Goal: Task Accomplishment & Management: Manage account settings

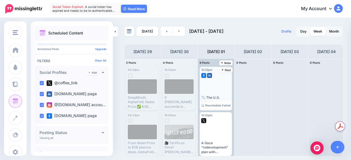
click at [214, 92] on div at bounding box center [215, 86] width 29 height 15
click at [222, 105] on span "Reschedule Failed" at bounding box center [217, 105] width 25 height 3
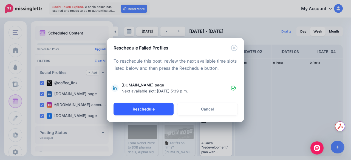
click at [153, 107] on button "Reschedule" at bounding box center [143, 109] width 60 height 13
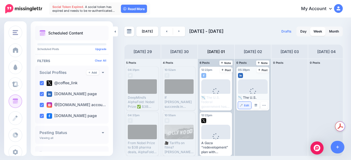
click at [243, 106] on link "Edit" at bounding box center [244, 105] width 13 height 7
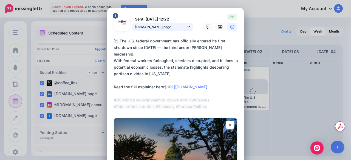
click at [176, 26] on span "[DOMAIN_NAME] page" at bounding box center [160, 27] width 51 height 6
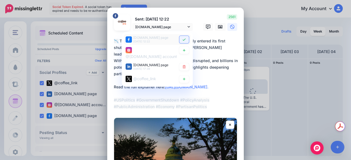
click at [182, 40] on icon at bounding box center [183, 39] width 3 height 2
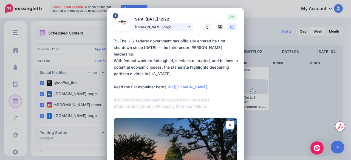
click at [185, 25] on link "[DOMAIN_NAME] page" at bounding box center [162, 27] width 60 height 8
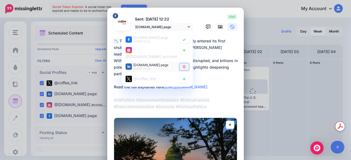
click at [182, 67] on icon at bounding box center [184, 66] width 4 height 3
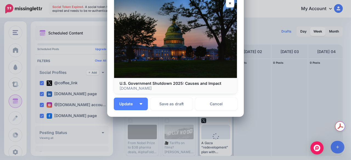
scroll to position [61, 0]
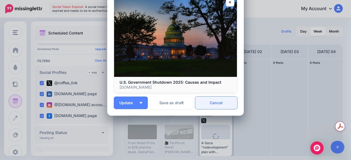
click at [227, 101] on link "Cancel" at bounding box center [216, 103] width 42 height 13
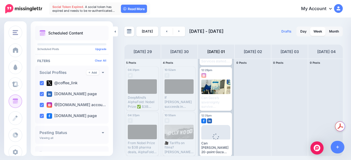
scroll to position [182, 0]
click at [212, 150] on span "Reschedule Failed" at bounding box center [217, 151] width 25 height 3
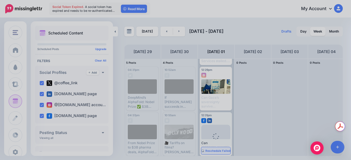
scroll to position [0, 0]
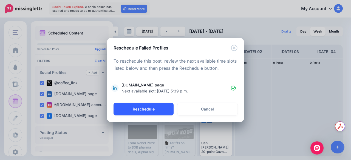
click at [155, 109] on button "Reschedule" at bounding box center [143, 109] width 60 height 13
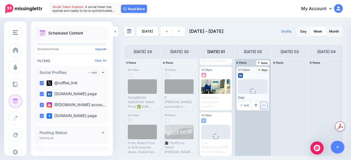
click at [263, 106] on icon "button" at bounding box center [264, 106] width 4 height 4
click at [263, 105] on icon "button" at bounding box center [264, 106] width 4 height 4
click at [268, 123] on link "Delete Post" at bounding box center [276, 122] width 28 height 6
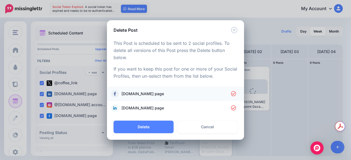
click at [234, 96] on icon at bounding box center [233, 93] width 5 height 5
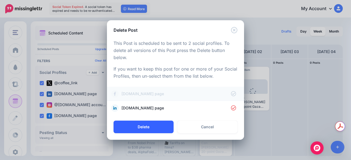
click at [161, 131] on button "Delete" at bounding box center [143, 127] width 60 height 13
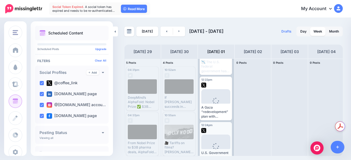
scroll to position [32, 0]
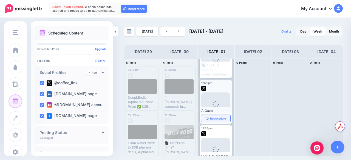
click at [216, 120] on link "Reschedule" at bounding box center [215, 118] width 29 height 7
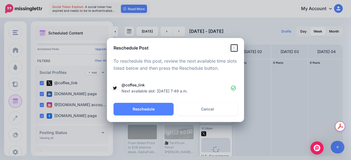
click at [234, 49] on icon "Close" at bounding box center [234, 48] width 7 height 7
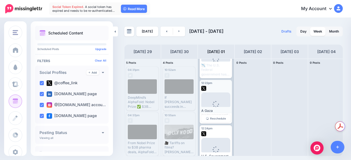
scroll to position [0, 0]
click at [215, 97] on span "Loading" at bounding box center [215, 108] width 29 height 31
click at [216, 119] on span "Reschedule" at bounding box center [218, 118] width 16 height 3
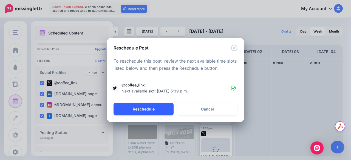
click at [158, 105] on button "Reschedule" at bounding box center [143, 109] width 60 height 13
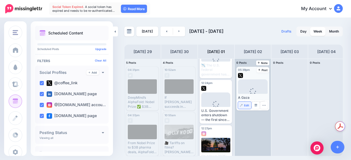
click at [243, 106] on link "Edit" at bounding box center [244, 105] width 13 height 7
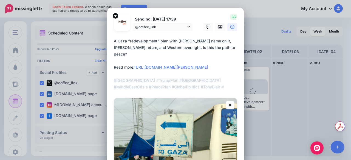
click at [163, 49] on textarea "**********" at bounding box center [177, 64] width 126 height 53
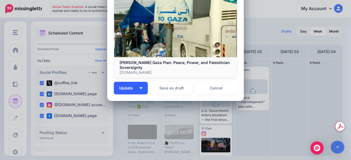
click at [130, 89] on span "Update" at bounding box center [128, 88] width 18 height 4
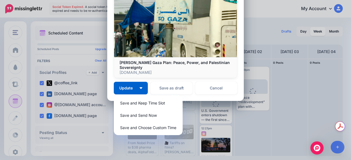
click at [227, 68] on p "Trump’s Gaza Plan: Peace, Power, and Palestinian Sovereignty" at bounding box center [175, 65] width 112 height 10
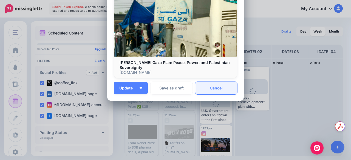
click at [219, 85] on link "Cancel" at bounding box center [216, 88] width 42 height 13
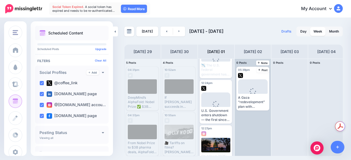
scroll to position [0, 0]
click at [262, 106] on icon "button" at bounding box center [264, 106] width 4 height 4
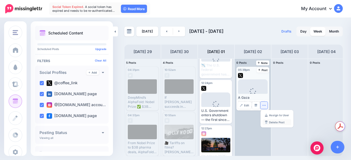
click at [275, 121] on link "Delete Post" at bounding box center [276, 122] width 28 height 6
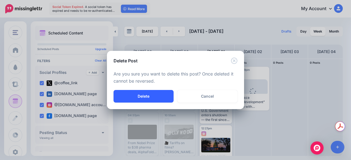
click at [160, 95] on button "Delete" at bounding box center [143, 96] width 60 height 13
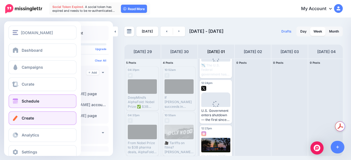
click at [13, 120] on span at bounding box center [15, 118] width 7 height 5
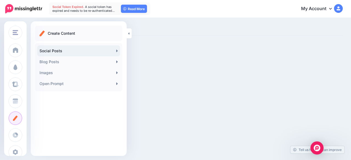
click at [62, 50] on link "Social Posts" at bounding box center [78, 50] width 83 height 11
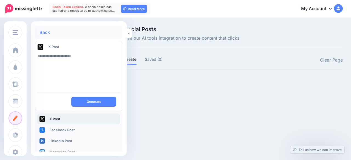
click at [67, 56] on textarea at bounding box center [79, 69] width 82 height 37
paste textarea "**********"
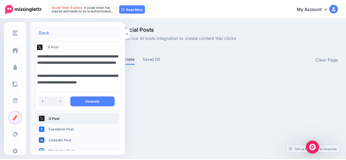
scroll to position [43, 0]
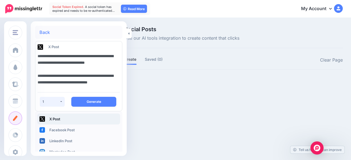
type textarea "**********"
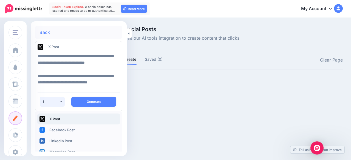
click at [57, 99] on button "1" at bounding box center [52, 102] width 25 height 10
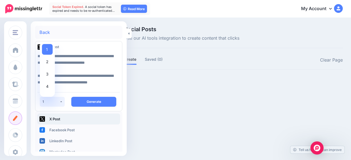
click at [57, 99] on button "1" at bounding box center [52, 102] width 25 height 10
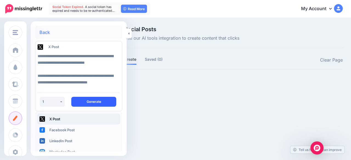
click at [79, 101] on button "Generate" at bounding box center [93, 102] width 45 height 10
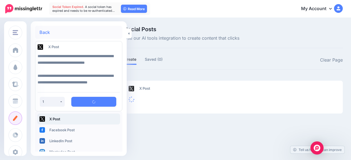
click at [170, 74] on div at bounding box center [233, 77] width 218 height 7
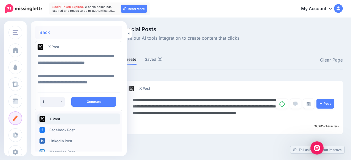
click at [228, 115] on textarea "**********" at bounding box center [206, 110] width 146 height 26
click at [195, 107] on textarea "**********" at bounding box center [206, 110] width 146 height 26
paste textarea "**********"
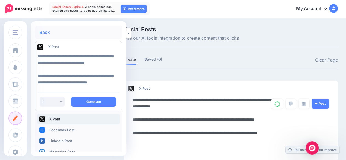
click at [182, 128] on textarea "**********" at bounding box center [206, 123] width 146 height 53
type textarea "**********"
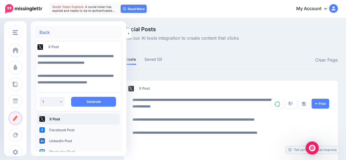
click at [220, 75] on div at bounding box center [231, 77] width 214 height 7
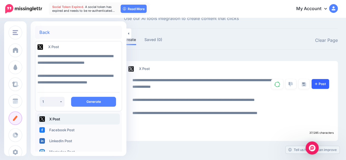
click at [329, 84] on link "Post" at bounding box center [321, 84] width 18 height 10
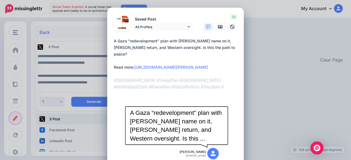
scroll to position [9, 0]
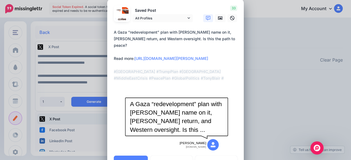
click at [159, 55] on textarea "**********" at bounding box center [177, 55] width 126 height 53
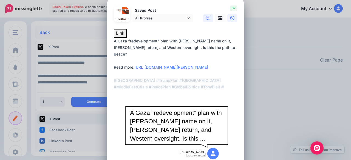
type textarea "**********"
click at [230, 18] on icon at bounding box center [232, 18] width 4 height 4
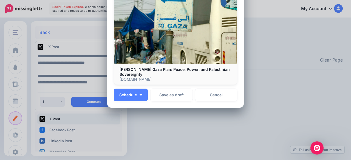
scroll to position [138, 0]
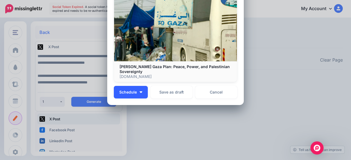
click at [135, 92] on button "Schedule" at bounding box center [131, 92] width 34 height 13
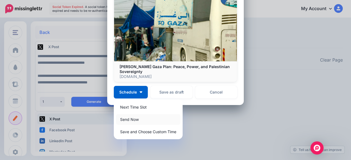
click at [133, 119] on link "Send Now" at bounding box center [148, 119] width 64 height 11
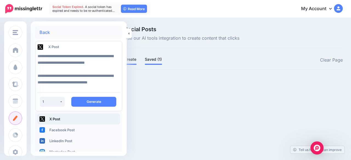
click at [152, 61] on link "Saved (1)" at bounding box center [153, 59] width 17 height 7
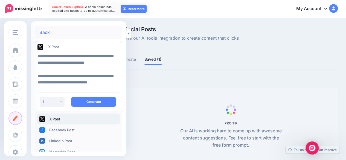
click at [128, 35] on icon at bounding box center [128, 34] width 1 height 4
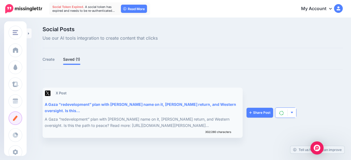
click at [292, 111] on img "button" at bounding box center [291, 112] width 3 height 3
click at [264, 77] on div at bounding box center [192, 77] width 300 height 7
click at [154, 120] on div "A Gaza “redevelopment” plan with Trump’s name on it, Blair’s return, and Wester…" at bounding box center [142, 122] width 194 height 13
click at [168, 104] on div "A Gaza “redevelopment” plan with Trump’s name on it, Blair’s return, and Wester…" at bounding box center [142, 107] width 194 height 13
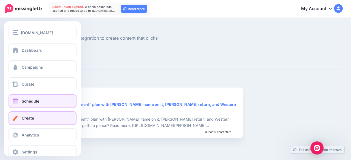
click at [27, 97] on link "Schedule" at bounding box center [42, 101] width 68 height 14
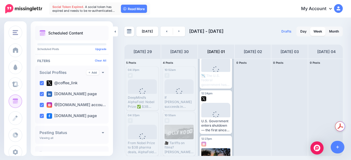
scroll to position [22, 0]
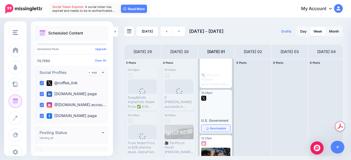
click at [216, 128] on span "Reschedule" at bounding box center [218, 128] width 16 height 3
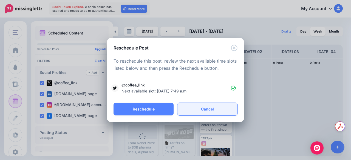
click at [203, 108] on link "Cancel" at bounding box center [207, 109] width 60 height 13
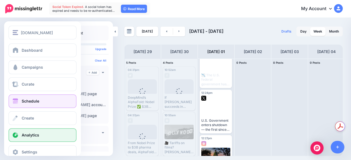
scroll to position [10, 0]
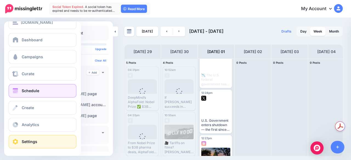
click at [29, 139] on span "Settings" at bounding box center [30, 141] width 16 height 5
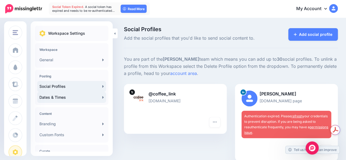
click at [67, 97] on link "Dates & Times" at bounding box center [71, 97] width 69 height 11
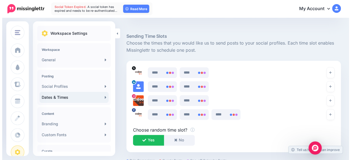
scroll to position [292, 0]
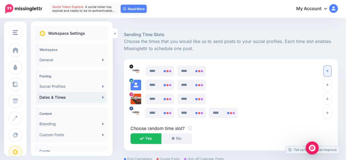
click at [329, 70] on icon "button" at bounding box center [327, 70] width 2 height 3
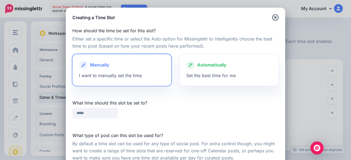
click at [200, 73] on div "Automatically Set the best time for me" at bounding box center [228, 70] width 99 height 32
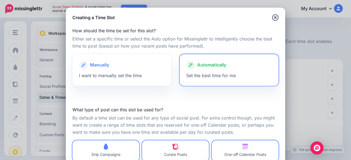
click at [142, 76] on div "Manually I want to manually set the time" at bounding box center [121, 70] width 99 height 32
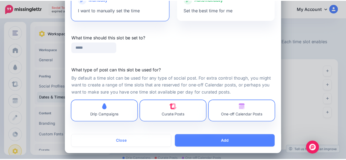
scroll to position [67, 0]
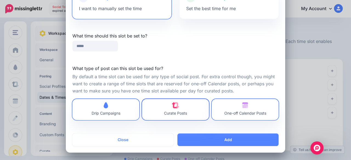
click at [164, 109] on span "Curate Posts" at bounding box center [175, 109] width 23 height 15
click at [119, 109] on link "Drip Campaigns" at bounding box center [105, 109] width 67 height 21
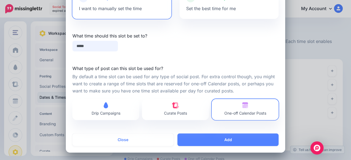
click at [96, 46] on input "*****" at bounding box center [94, 46] width 45 height 11
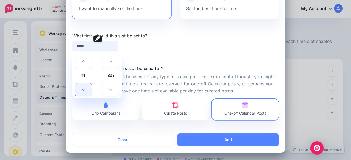
click at [82, 90] on icon at bounding box center [83, 90] width 3 height 4
click at [81, 58] on link at bounding box center [83, 61] width 17 height 13
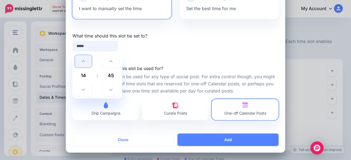
click at [81, 58] on link at bounding box center [83, 61] width 17 height 13
click at [109, 61] on icon at bounding box center [110, 61] width 3 height 4
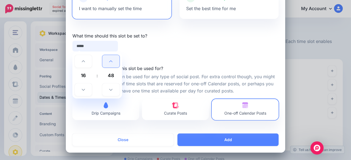
click at [109, 61] on icon at bounding box center [110, 61] width 3 height 4
drag, startPoint x: 107, startPoint y: 61, endPoint x: 85, endPoint y: 47, distance: 25.8
click at [85, 47] on div "***** 16 : 51 00 01 02 03 04 05 06 07 08 09 10 11 12 13 14 15 16 17 18 19 20 21…" at bounding box center [95, 46] width 54 height 11
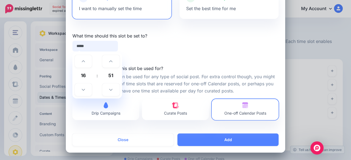
click at [85, 47] on input "*****" at bounding box center [94, 46] width 45 height 11
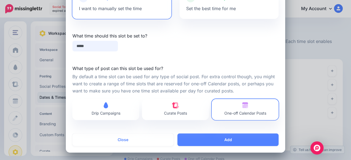
click at [80, 44] on input "*****" at bounding box center [94, 46] width 45 height 11
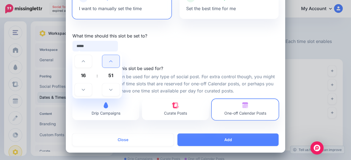
click at [110, 65] on link at bounding box center [110, 61] width 17 height 13
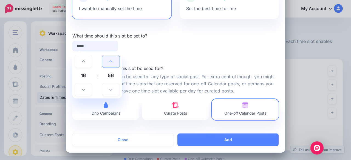
click at [110, 65] on link at bounding box center [110, 61] width 17 height 13
click at [82, 92] on link at bounding box center [83, 90] width 17 height 13
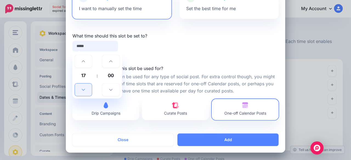
type input "*****"
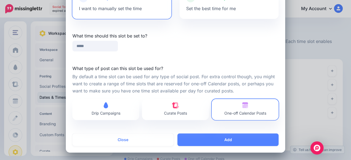
click at [185, 74] on p "By default a time slot can be used for any type of social post. For extra contr…" at bounding box center [175, 83] width 206 height 21
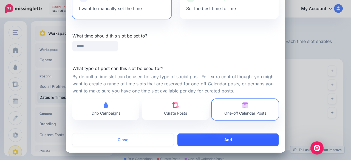
click at [224, 143] on button "Add" at bounding box center [227, 140] width 101 height 13
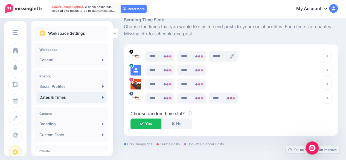
scroll to position [304, 0]
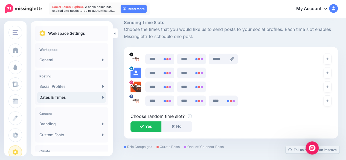
click at [231, 58] on icon at bounding box center [232, 59] width 4 height 4
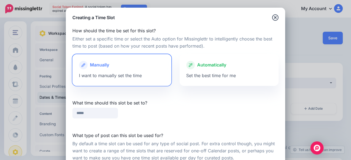
scroll to position [31, 0]
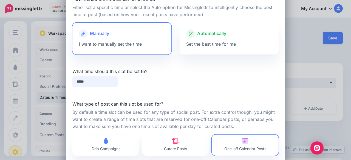
click at [85, 82] on input "*****" at bounding box center [94, 81] width 45 height 11
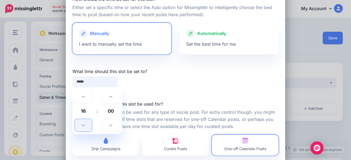
click at [84, 125] on link at bounding box center [83, 125] width 17 height 13
click at [85, 101] on link at bounding box center [83, 97] width 17 height 13
type input "*****"
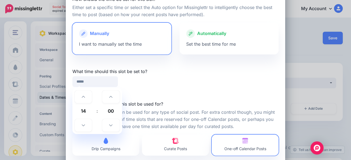
click at [163, 98] on div at bounding box center [175, 97] width 206 height 7
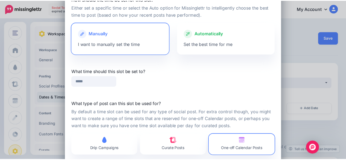
scroll to position [67, 0]
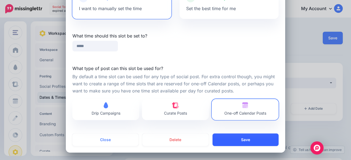
click at [239, 138] on button "Save" at bounding box center [245, 140] width 66 height 13
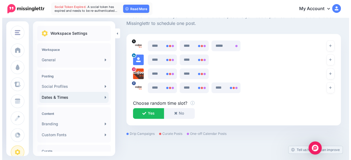
scroll to position [311, 0]
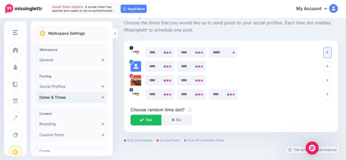
click at [330, 53] on button "button" at bounding box center [328, 52] width 8 height 11
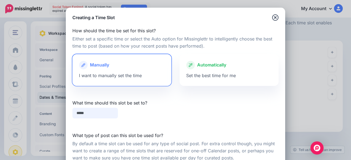
click at [100, 112] on input "*****" at bounding box center [94, 113] width 45 height 11
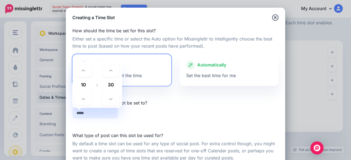
click at [100, 112] on input "*****" at bounding box center [94, 113] width 45 height 11
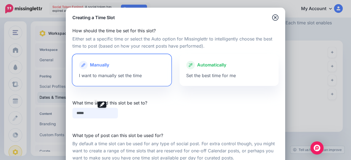
click at [100, 112] on input "*****" at bounding box center [94, 113] width 45 height 11
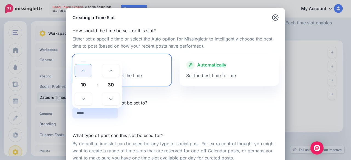
click at [85, 68] on link at bounding box center [83, 70] width 17 height 13
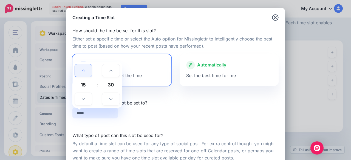
click at [85, 68] on link at bounding box center [83, 70] width 17 height 13
type input "*****"
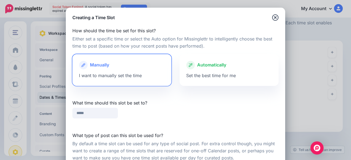
click at [197, 125] on div "How should the time be set for this slot? Either set a specific time or select …" at bounding box center [175, 111] width 219 height 180
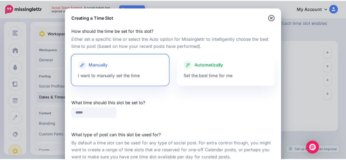
scroll to position [67, 0]
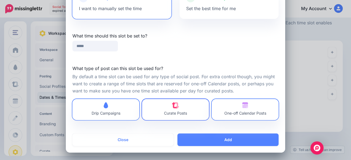
click at [173, 119] on link "Curate Posts" at bounding box center [175, 109] width 67 height 21
click at [127, 117] on link "Drip Campaigns" at bounding box center [105, 109] width 67 height 21
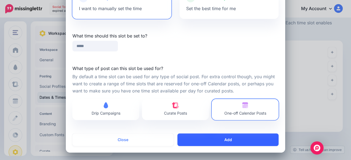
click at [201, 136] on button "Add" at bounding box center [227, 140] width 101 height 13
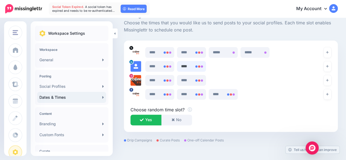
scroll to position [341, 0]
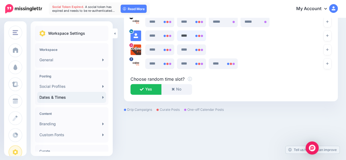
click at [183, 36] on input "****" at bounding box center [191, 35] width 29 height 11
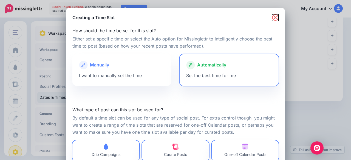
click at [272, 17] on icon "button" at bounding box center [275, 17] width 7 height 7
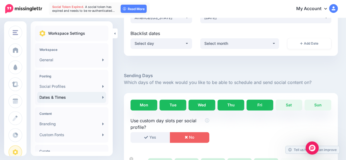
scroll to position [0, 0]
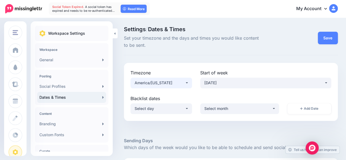
click at [172, 79] on button "America/New York" at bounding box center [162, 83] width 62 height 11
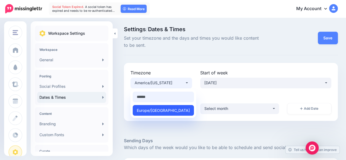
type input "******"
click at [161, 110] on span "Europe/London" at bounding box center [163, 110] width 53 height 7
select select "**********"
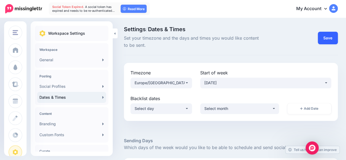
click at [330, 38] on button "Save" at bounding box center [328, 38] width 20 height 13
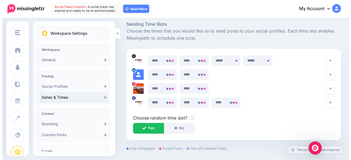
scroll to position [302, 0]
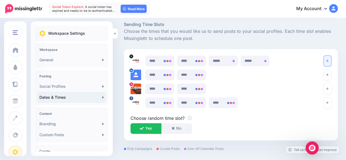
click at [329, 61] on icon "button" at bounding box center [327, 61] width 2 height 2
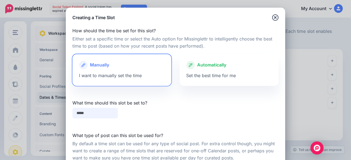
click at [87, 113] on input "*****" at bounding box center [94, 113] width 45 height 11
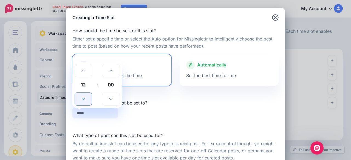
click at [84, 99] on link at bounding box center [83, 99] width 17 height 13
click at [82, 100] on icon at bounding box center [83, 99] width 3 height 4
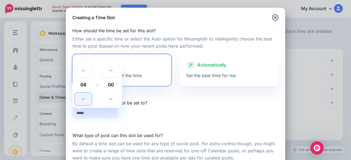
click at [82, 100] on icon at bounding box center [83, 99] width 3 height 4
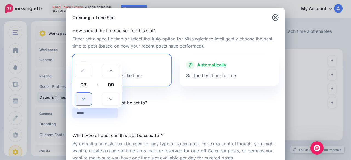
click at [82, 100] on icon at bounding box center [83, 99] width 3 height 4
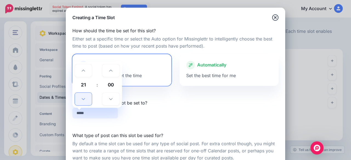
click at [82, 100] on icon at bounding box center [83, 99] width 3 height 4
click at [82, 70] on icon at bounding box center [83, 71] width 3 height 4
type input "*****"
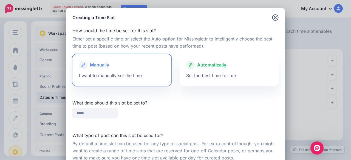
click at [156, 102] on label "What time should this slot be set to?" at bounding box center [175, 103] width 206 height 7
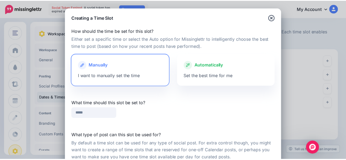
scroll to position [67, 0]
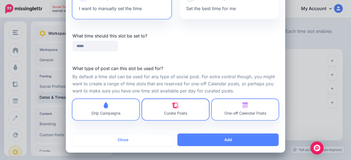
click at [191, 111] on link "Curate Posts" at bounding box center [175, 109] width 67 height 21
click at [127, 111] on link "Drip Campaigns" at bounding box center [105, 109] width 67 height 21
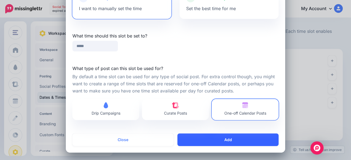
click at [219, 138] on button "Add" at bounding box center [227, 140] width 101 height 13
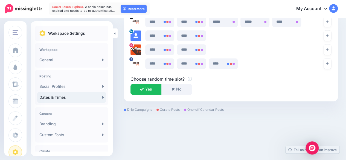
scroll to position [0, 0]
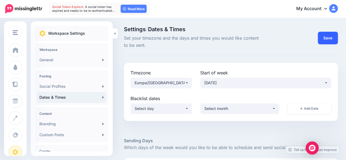
click at [330, 38] on button "Save" at bounding box center [328, 38] width 20 height 13
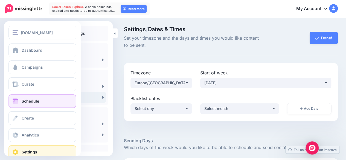
click at [32, 99] on span "Schedule" at bounding box center [31, 101] width 18 height 5
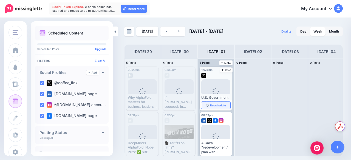
click at [214, 107] on link "Reschedule" at bounding box center [215, 105] width 29 height 7
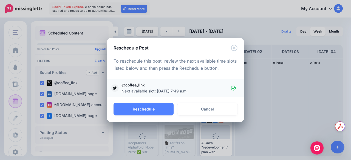
click at [173, 91] on span "Next available slot: [DATE] 7:49 a.m." at bounding box center [154, 91] width 66 height 5
click at [232, 48] on icon "Close" at bounding box center [234, 48] width 7 height 7
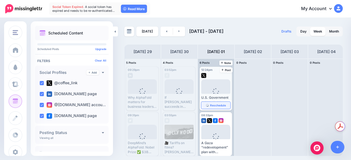
click at [209, 108] on link "Reschedule" at bounding box center [215, 105] width 29 height 7
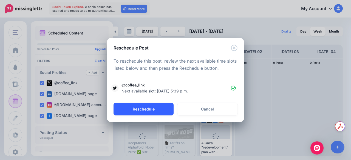
click at [138, 111] on button "Reschedule" at bounding box center [143, 109] width 60 height 13
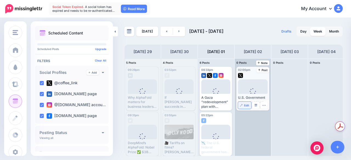
click at [246, 104] on span "Edit" at bounding box center [246, 105] width 5 height 3
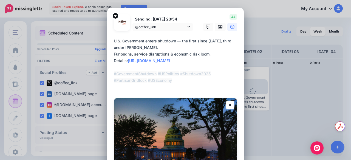
click at [134, 70] on textarea "**********" at bounding box center [177, 64] width 126 height 53
click at [197, 69] on textarea "**********" at bounding box center [177, 64] width 126 height 53
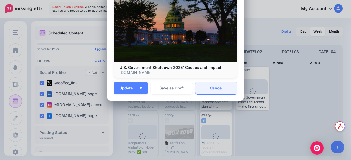
click at [224, 91] on link "Cancel" at bounding box center [216, 88] width 42 height 13
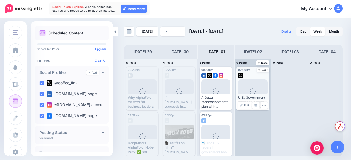
scroll to position [0, 0]
click at [263, 105] on icon "button" at bounding box center [264, 106] width 4 height 4
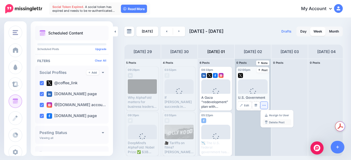
click at [274, 121] on link "Delete Post" at bounding box center [276, 122] width 28 height 6
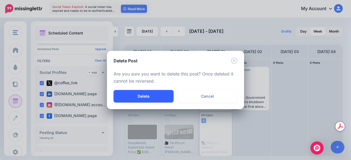
click at [152, 96] on button "Delete" at bounding box center [143, 96] width 60 height 13
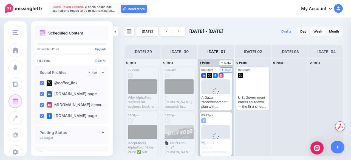
click at [226, 71] on span "Post" at bounding box center [226, 70] width 10 height 3
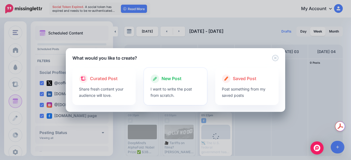
click at [162, 85] on div at bounding box center [175, 84] width 50 height 3
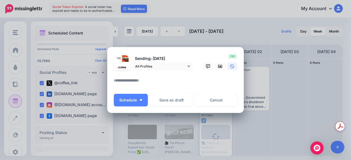
click at [156, 81] on textarea at bounding box center [177, 82] width 126 height 11
paste textarea "**********"
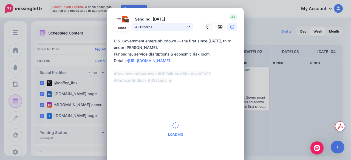
click at [179, 49] on textarea "**********" at bounding box center [177, 64] width 126 height 53
type textarea "**********"
click at [174, 27] on span "All Profiles" at bounding box center [160, 27] width 51 height 6
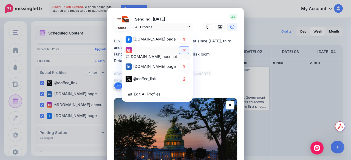
click at [181, 52] on link at bounding box center [184, 50] width 10 height 7
click at [183, 40] on icon at bounding box center [183, 39] width 3 height 3
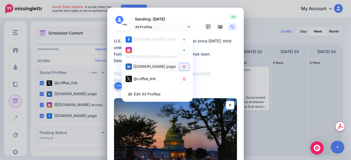
click at [182, 68] on icon at bounding box center [184, 66] width 4 height 3
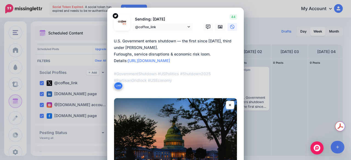
click at [215, 49] on textarea "**********" at bounding box center [177, 64] width 126 height 53
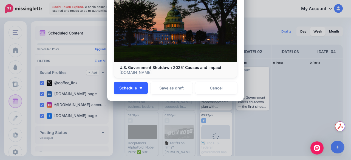
click at [133, 90] on button "Schedule" at bounding box center [131, 88] width 34 height 13
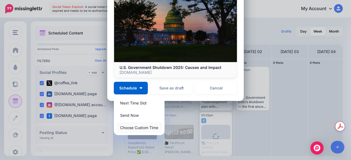
click at [136, 126] on link "Choose Custom Time" at bounding box center [139, 127] width 46 height 11
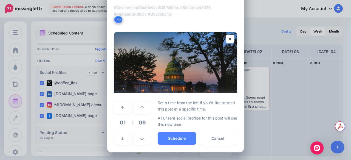
scroll to position [66, 0]
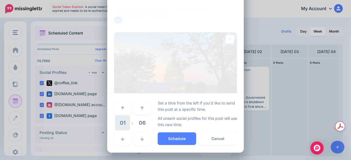
click at [121, 124] on span "01" at bounding box center [122, 123] width 15 height 15
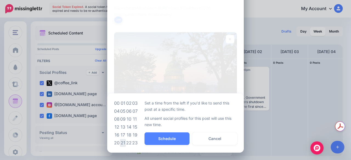
click at [123, 141] on td "21" at bounding box center [123, 143] width 6 height 8
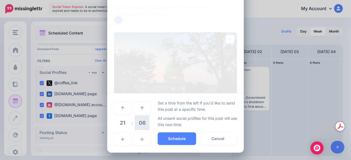
click at [140, 120] on span "06" at bounding box center [141, 123] width 15 height 15
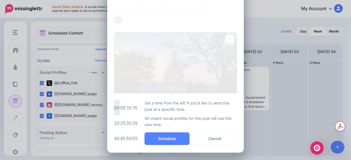
click at [114, 110] on td "00" at bounding box center [117, 107] width 6 height 15
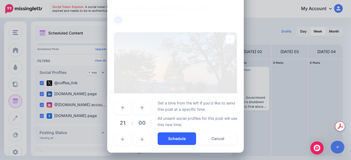
click at [174, 136] on button "Schedule" at bounding box center [176, 139] width 38 height 13
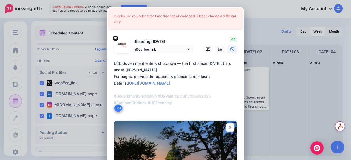
scroll to position [0, 0]
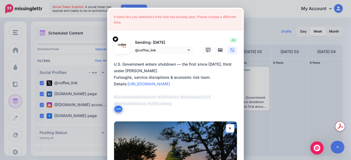
click at [184, 18] on div "It looks like you selected a time that has already past. Please choose a differ…" at bounding box center [175, 20] width 134 height 22
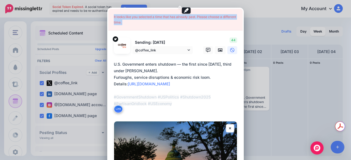
click at [184, 18] on div "It looks like you selected a time that has already past. Please choose a differ…" at bounding box center [175, 20] width 134 height 22
click at [258, 27] on div "Create Post Loading It looks like you selected a time that has already past. Pl…" at bounding box center [175, 80] width 351 height 160
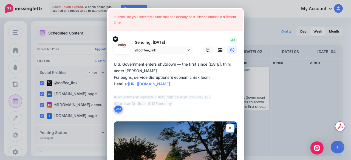
click at [172, 73] on textarea "**********" at bounding box center [177, 87] width 126 height 53
click at [256, 49] on div "Create Post Loading It looks like you selected a time that has already past. Pl…" at bounding box center [175, 80] width 351 height 160
click at [215, 5] on div "Create Post Loading It looks like you selected a time that has already past. Pl…" at bounding box center [175, 80] width 351 height 160
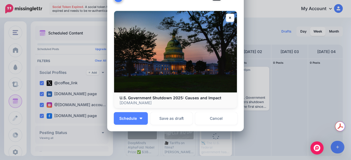
scroll to position [141, 0]
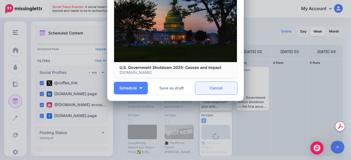
click at [221, 84] on link "Cancel" at bounding box center [216, 88] width 42 height 13
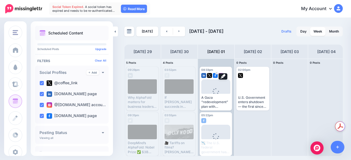
scroll to position [0, 0]
click at [227, 107] on icon "button" at bounding box center [227, 106] width 4 height 4
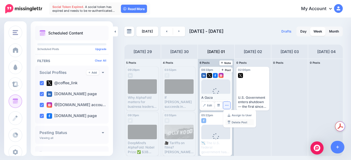
click at [236, 123] on link "Delete Post" at bounding box center [239, 122] width 28 height 6
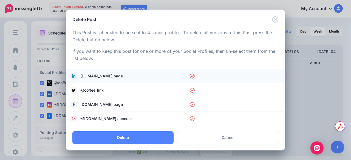
click at [193, 77] on icon at bounding box center [192, 76] width 5 height 5
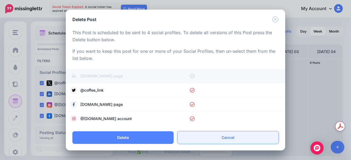
click at [222, 136] on link "Cancel" at bounding box center [227, 137] width 101 height 13
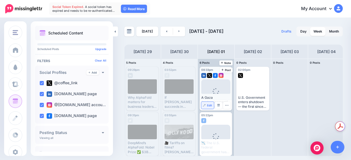
click at [208, 104] on span "Edit" at bounding box center [209, 105] width 5 height 3
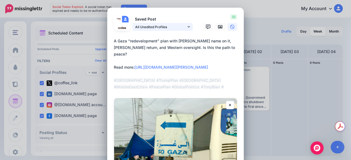
click at [149, 24] on span "All Unedited Profiles" at bounding box center [160, 27] width 51 height 6
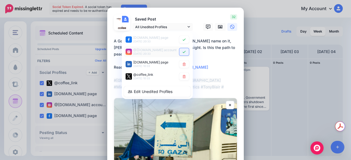
click at [182, 53] on icon at bounding box center [184, 51] width 4 height 3
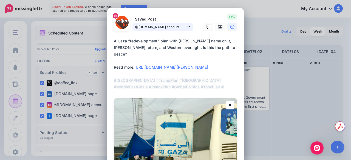
click at [176, 28] on span "@[DOMAIN_NAME] account" at bounding box center [160, 27] width 51 height 6
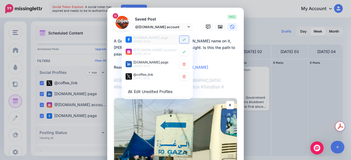
click at [182, 40] on icon at bounding box center [183, 39] width 3 height 2
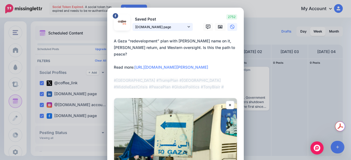
click at [185, 30] on link "[DOMAIN_NAME] page" at bounding box center [162, 27] width 60 height 8
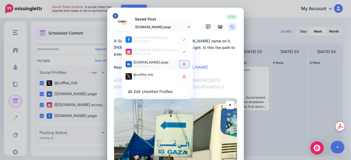
click at [184, 67] on link at bounding box center [184, 64] width 10 height 7
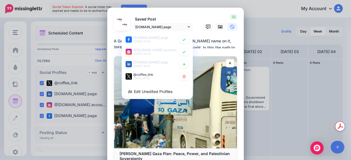
click at [213, 46] on textarea "**********" at bounding box center [177, 43] width 126 height 11
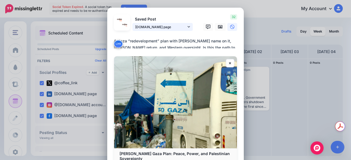
click at [159, 26] on span "[DOMAIN_NAME] page" at bounding box center [160, 27] width 51 height 6
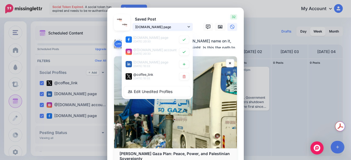
click at [159, 26] on span "[DOMAIN_NAME] page" at bounding box center [160, 27] width 51 height 6
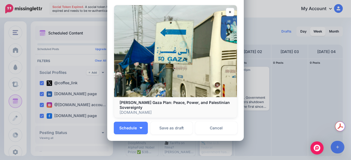
scroll to position [91, 0]
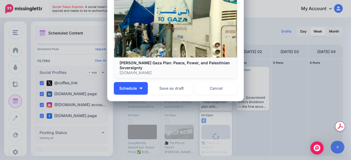
click at [135, 88] on button "Schedule" at bounding box center [131, 88] width 34 height 13
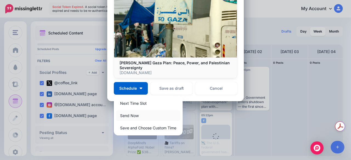
click at [132, 117] on link "Send Now" at bounding box center [148, 115] width 64 height 11
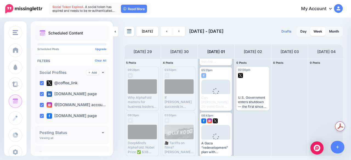
scroll to position [139, 0]
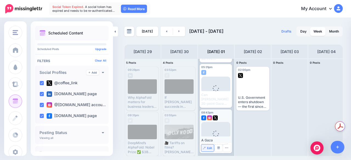
click at [209, 147] on span "Edit" at bounding box center [209, 148] width 5 height 3
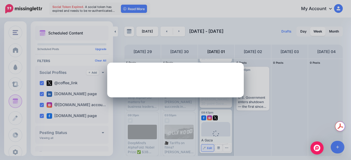
scroll to position [0, 0]
type textarea "**********"
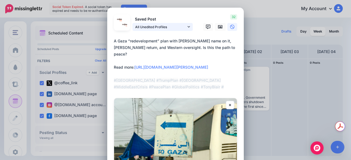
click at [167, 25] on span "All Unedited Profiles" at bounding box center [160, 27] width 51 height 6
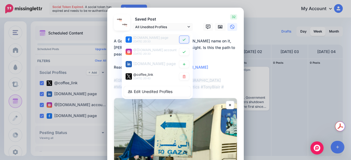
click at [182, 40] on icon at bounding box center [184, 39] width 4 height 3
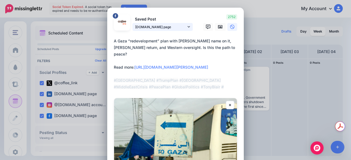
click at [188, 29] on link "[DOMAIN_NAME] page" at bounding box center [162, 27] width 60 height 8
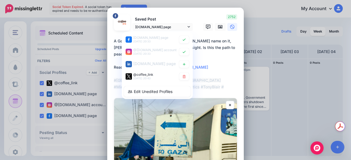
click at [207, 45] on textarea "**********" at bounding box center [177, 64] width 126 height 53
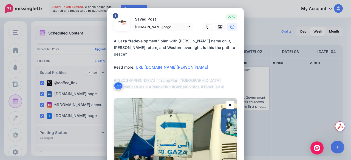
scroll to position [133, 0]
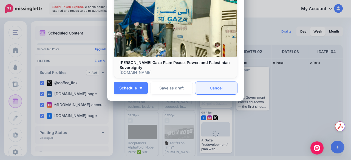
click at [216, 92] on link "Cancel" at bounding box center [216, 88] width 42 height 13
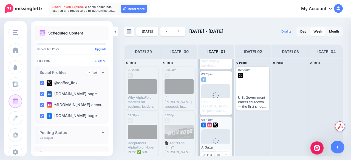
scroll to position [139, 0]
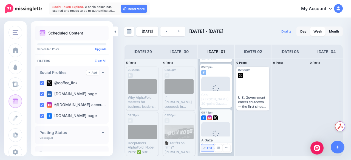
click at [208, 147] on span "Edit" at bounding box center [209, 148] width 5 height 3
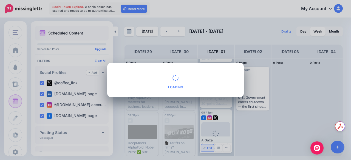
scroll to position [0, 0]
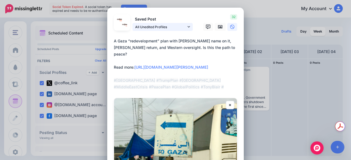
click at [161, 24] on span "All Unedited Profiles" at bounding box center [160, 27] width 51 height 6
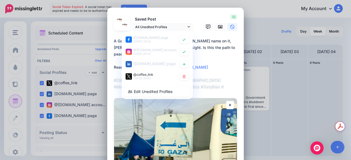
click at [201, 54] on textarea "**********" at bounding box center [177, 64] width 126 height 53
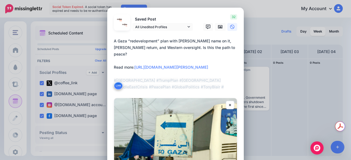
click at [277, 74] on div "Edit Post Loading Saved Post All Unedited Profiles" at bounding box center [175, 80] width 351 height 160
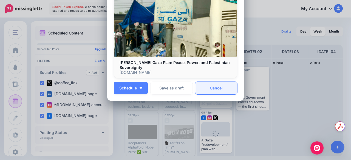
click at [210, 86] on link "Cancel" at bounding box center [216, 88] width 42 height 13
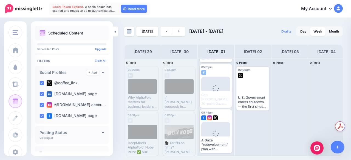
scroll to position [0, 0]
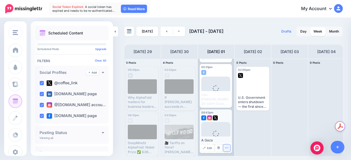
click at [225, 148] on icon "button" at bounding box center [226, 148] width 3 height 1
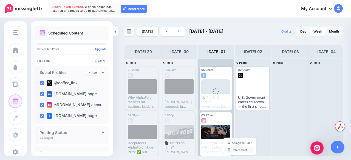
click at [236, 150] on link "Delete Post" at bounding box center [239, 150] width 28 height 6
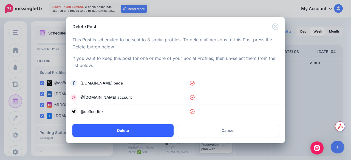
click at [157, 130] on button "Delete" at bounding box center [122, 130] width 101 height 13
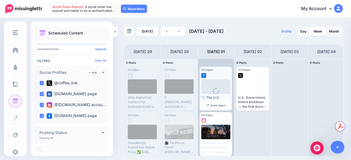
scroll to position [94, 0]
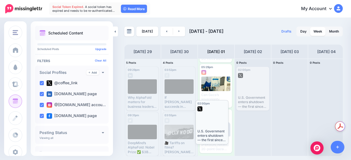
drag, startPoint x: 259, startPoint y: 80, endPoint x: 218, endPoint y: 114, distance: 52.7
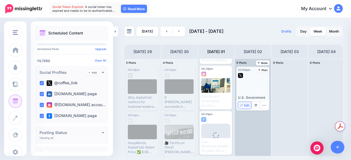
click at [244, 105] on span "Edit" at bounding box center [246, 105] width 5 height 3
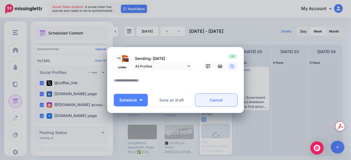
click at [218, 101] on link "Cancel" at bounding box center [216, 100] width 42 height 13
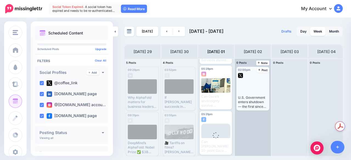
scroll to position [0, 0]
click at [246, 108] on link "Edit" at bounding box center [244, 105] width 13 height 7
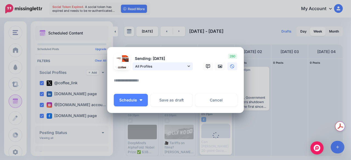
click at [188, 66] on link "All Profiles" at bounding box center [162, 66] width 60 height 8
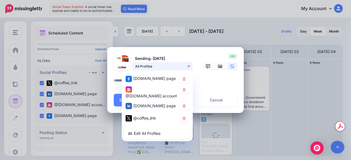
click at [188, 66] on link "All Profiles" at bounding box center [162, 66] width 60 height 8
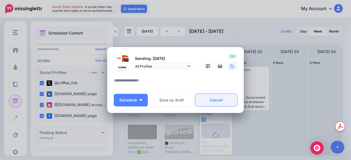
click at [217, 99] on link "Cancel" at bounding box center [216, 100] width 42 height 13
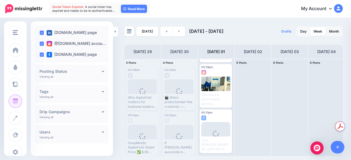
scroll to position [66, 0]
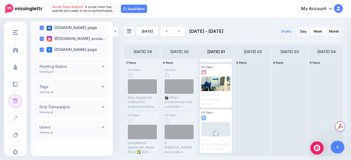
click at [95, 68] on h4 "Posting Status" at bounding box center [70, 67] width 62 height 4
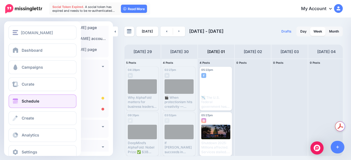
scroll to position [10, 0]
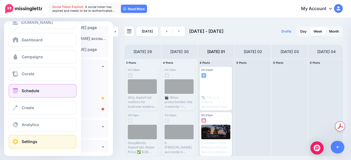
click at [29, 141] on span "Settings" at bounding box center [30, 141] width 16 height 5
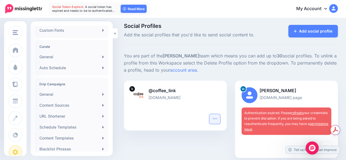
click at [217, 118] on icon "button" at bounding box center [215, 119] width 4 height 4
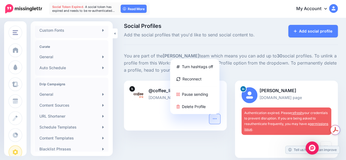
click at [194, 144] on div "@coffee_link coffee.link Turn hashtags off Reconnect Pause sending Delete Profi…" at bounding box center [175, 123] width 111 height 84
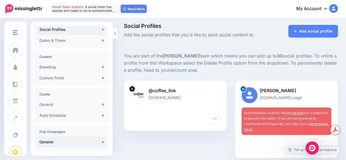
scroll to position [57, 0]
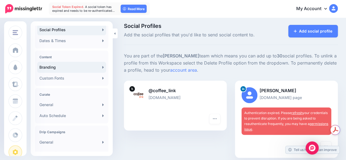
click at [97, 67] on link "Branding" at bounding box center [71, 67] width 69 height 11
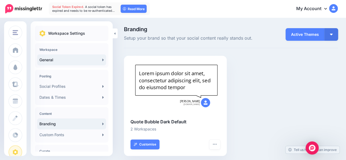
click at [67, 59] on link "General" at bounding box center [71, 59] width 69 height 11
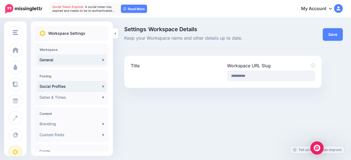
click at [87, 86] on link "Social Profiles" at bounding box center [71, 86] width 69 height 11
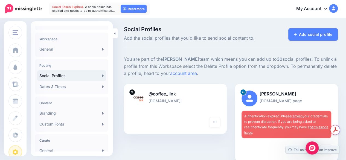
scroll to position [11, 0]
click at [60, 84] on link "Dates & Times" at bounding box center [71, 86] width 69 height 11
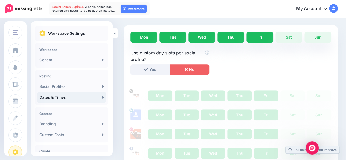
scroll to position [133, 0]
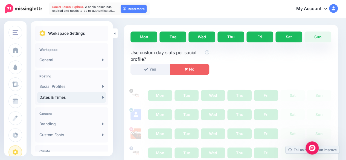
click at [300, 39] on link "Sat" at bounding box center [289, 36] width 27 height 11
click at [321, 38] on link "Sun" at bounding box center [318, 36] width 27 height 11
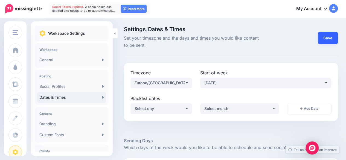
click at [325, 38] on button "Save" at bounding box center [328, 38] width 20 height 13
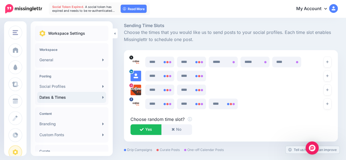
scroll to position [341, 0]
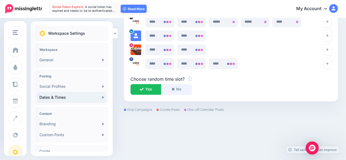
click at [187, 92] on button "No" at bounding box center [176, 89] width 31 height 11
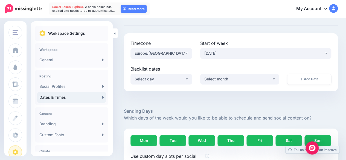
scroll to position [0, 0]
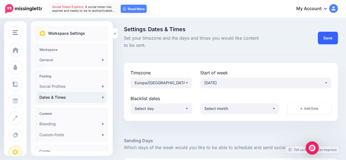
click at [325, 38] on button "Save" at bounding box center [328, 38] width 20 height 13
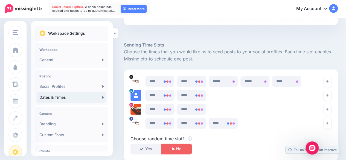
scroll to position [341, 0]
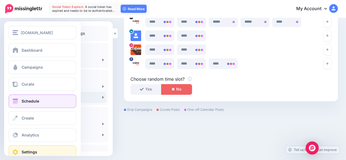
click at [29, 99] on span "Schedule" at bounding box center [31, 101] width 18 height 5
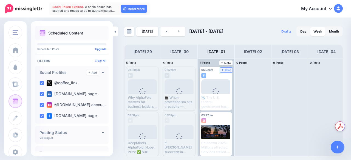
click at [225, 72] on link "Post" at bounding box center [226, 70] width 13 height 5
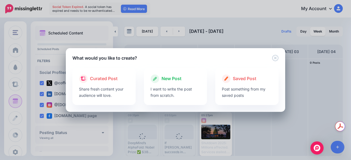
click at [171, 85] on div at bounding box center [175, 84] width 50 height 3
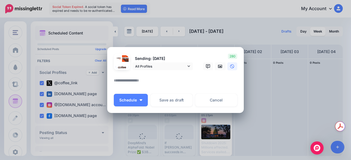
click at [160, 82] on textarea at bounding box center [177, 82] width 126 height 11
paste textarea "**********"
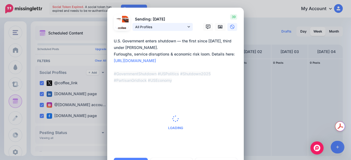
type textarea "**********"
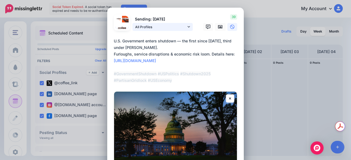
click at [174, 25] on span "All Profiles" at bounding box center [160, 27] width 51 height 6
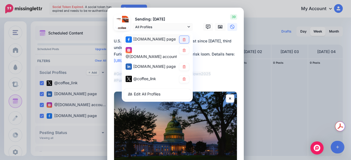
click at [182, 41] on icon at bounding box center [183, 39] width 3 height 3
click at [182, 49] on icon at bounding box center [183, 49] width 3 height 3
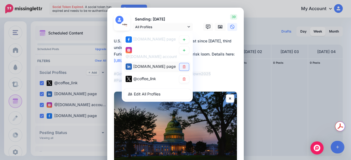
click at [183, 64] on link at bounding box center [184, 66] width 10 height 7
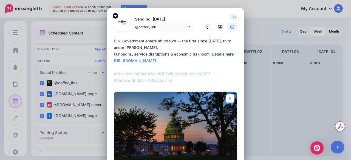
click at [209, 48] on textarea "**********" at bounding box center [177, 61] width 126 height 46
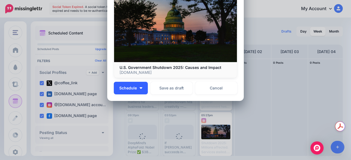
click at [136, 91] on button "Schedule" at bounding box center [131, 88] width 34 height 13
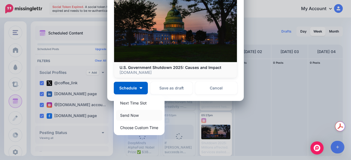
click at [130, 114] on link "Send Now" at bounding box center [139, 115] width 46 height 11
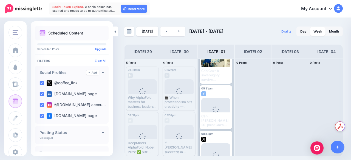
scroll to position [139, 0]
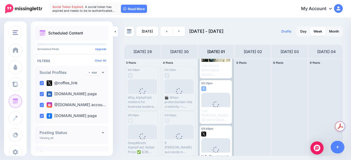
scroll to position [139, 0]
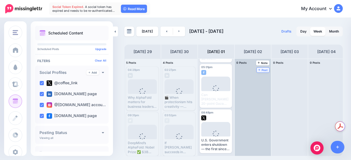
click at [262, 71] on span "Post" at bounding box center [263, 70] width 10 height 3
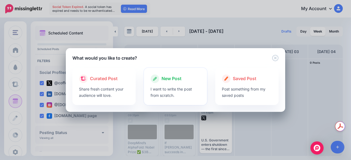
click at [148, 82] on div "New Post I want to write the post from scratch." at bounding box center [175, 86] width 63 height 37
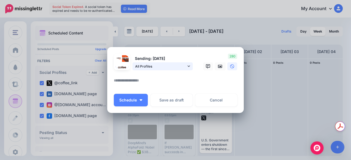
click at [180, 65] on span "All Profiles" at bounding box center [160, 67] width 51 height 6
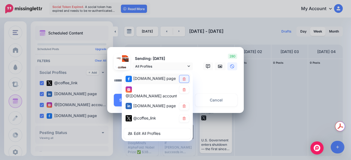
click at [179, 81] on link at bounding box center [184, 78] width 10 height 7
click at [182, 88] on link at bounding box center [184, 89] width 10 height 7
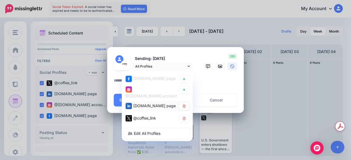
click at [182, 102] on div "[DOMAIN_NAME] page" at bounding box center [157, 106] width 67 height 11
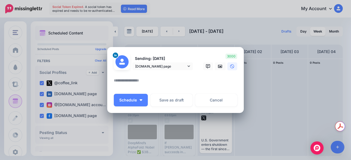
click at [143, 83] on textarea at bounding box center [177, 82] width 126 height 11
paste textarea "**********"
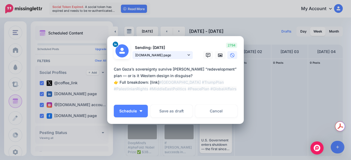
click at [177, 53] on span "[DOMAIN_NAME] page" at bounding box center [160, 55] width 51 height 6
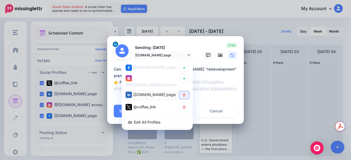
click at [182, 94] on icon at bounding box center [184, 95] width 4 height 3
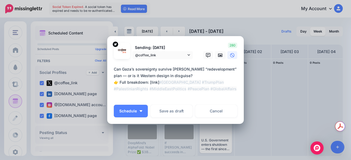
drag, startPoint x: 147, startPoint y: 84, endPoint x: 110, endPoint y: 82, distance: 37.0
click at [110, 82] on div "Loading Sending: 2nd Oct @coffee_link coffee.link page" at bounding box center [175, 80] width 136 height 88
drag, startPoint x: 186, startPoint y: 81, endPoint x: 167, endPoint y: 80, distance: 18.6
click at [167, 80] on textarea "**********" at bounding box center [177, 82] width 126 height 33
paste textarea "**********"
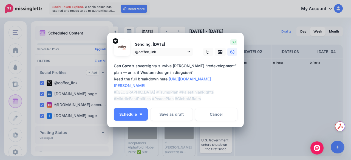
click at [180, 73] on textarea "**********" at bounding box center [177, 82] width 126 height 39
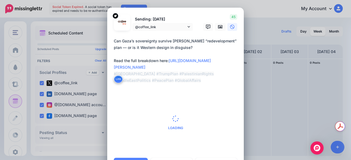
click at [196, 68] on textarea "**********" at bounding box center [177, 61] width 126 height 46
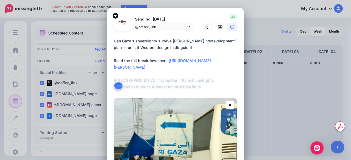
click at [171, 87] on textarea "**********" at bounding box center [177, 64] width 126 height 53
click at [179, 46] on textarea "**********" at bounding box center [177, 64] width 126 height 53
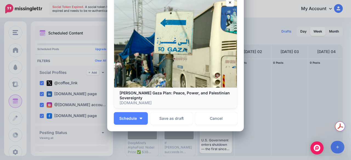
scroll to position [133, 0]
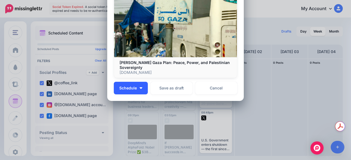
type textarea "**********"
click at [135, 91] on button "Schedule" at bounding box center [131, 88] width 34 height 13
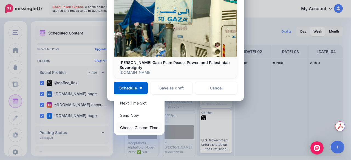
click at [136, 127] on link "Choose Custom Time" at bounding box center [139, 127] width 46 height 11
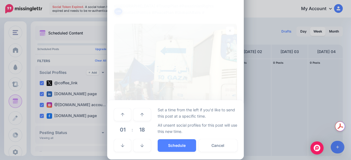
scroll to position [81, 0]
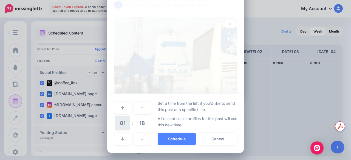
click at [123, 124] on span "01" at bounding box center [122, 123] width 15 height 15
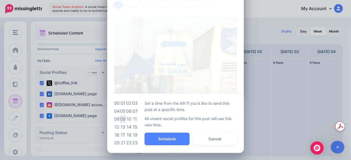
click at [121, 119] on td "09" at bounding box center [123, 119] width 6 height 8
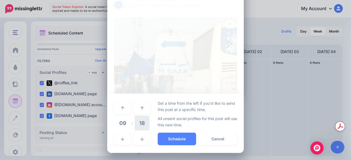
click at [137, 124] on span "18" at bounding box center [141, 123] width 15 height 15
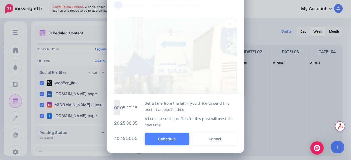
click at [114, 109] on td "00" at bounding box center [117, 107] width 6 height 15
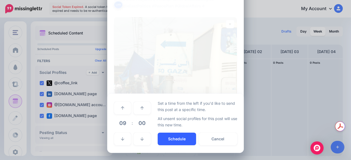
click at [174, 139] on button "Schedule" at bounding box center [176, 139] width 38 height 13
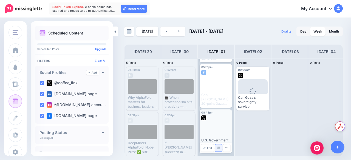
click at [219, 149] on img at bounding box center [218, 148] width 3 height 3
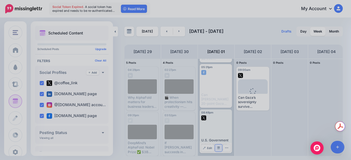
scroll to position [0, 0]
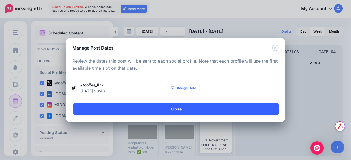
click at [174, 112] on link "Close" at bounding box center [175, 109] width 205 height 13
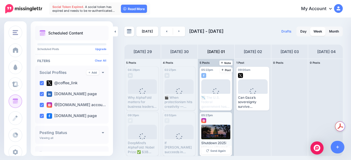
scroll to position [139, 0]
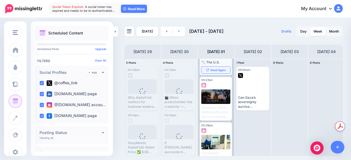
scroll to position [139, 0]
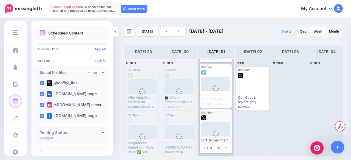
click at [214, 130] on icon at bounding box center [216, 134] width 8 height 8
click at [214, 131] on icon at bounding box center [215, 134] width 7 height 7
click at [214, 131] on div "Loading" at bounding box center [215, 138] width 15 height 14
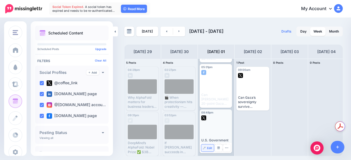
click at [206, 148] on link "Edit" at bounding box center [207, 148] width 13 height 7
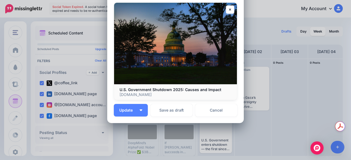
scroll to position [111, 0]
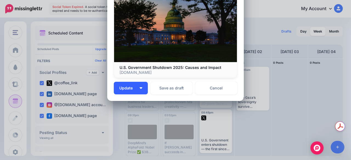
click at [137, 87] on button "Update" at bounding box center [131, 88] width 34 height 13
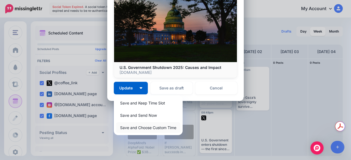
click at [136, 128] on link "Save and Choose Custom Time" at bounding box center [148, 127] width 64 height 11
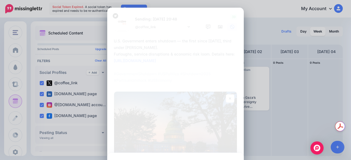
scroll to position [59, 0]
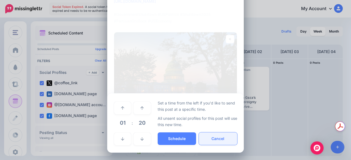
click at [218, 138] on button "Cancel" at bounding box center [218, 139] width 38 height 13
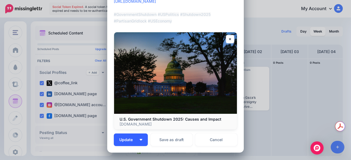
click at [138, 142] on button "Update" at bounding box center [131, 140] width 34 height 13
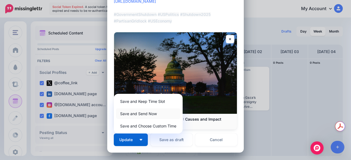
click at [137, 114] on link "Save and Send Now" at bounding box center [148, 113] width 64 height 11
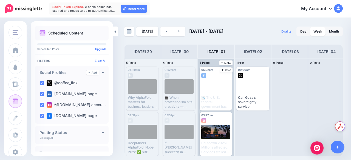
scroll to position [139, 0]
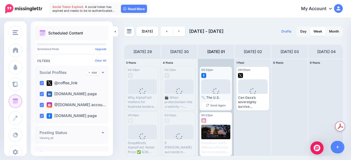
scroll to position [139, 0]
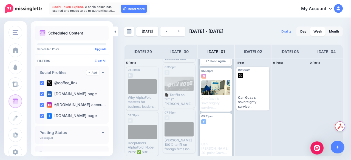
scroll to position [139, 0]
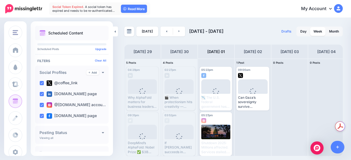
scroll to position [139, 0]
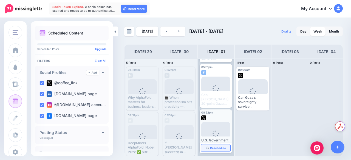
click at [213, 148] on span "Reschedule" at bounding box center [218, 148] width 16 height 3
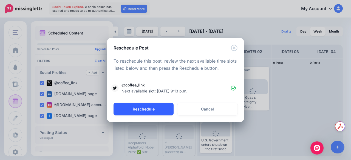
click at [156, 107] on button "Reschedule" at bounding box center [143, 109] width 60 height 13
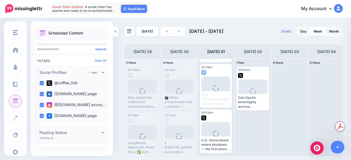
scroll to position [0, 0]
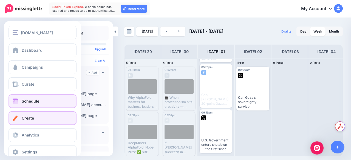
scroll to position [10, 0]
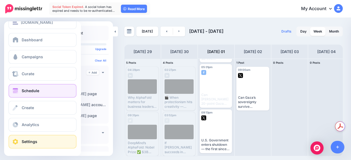
click at [28, 144] on link "Settings" at bounding box center [42, 142] width 68 height 14
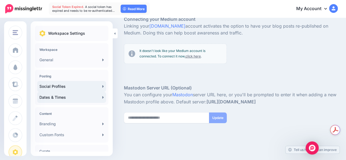
click at [91, 103] on link "Dates & Times" at bounding box center [71, 97] width 69 height 11
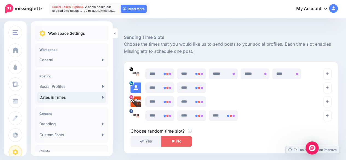
scroll to position [274, 0]
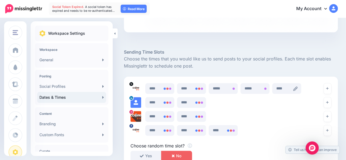
click at [295, 89] on icon at bounding box center [296, 89] width 4 height 4
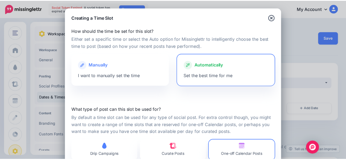
scroll to position [41, 0]
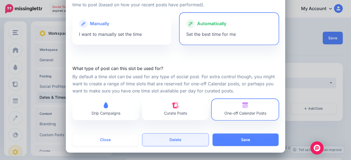
click at [196, 136] on button "Delete" at bounding box center [175, 140] width 66 height 13
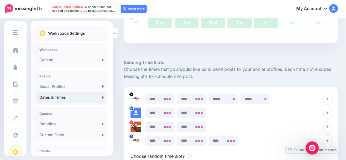
scroll to position [265, 0]
click at [266, 96] on icon at bounding box center [264, 98] width 4 height 4
type input "*****"
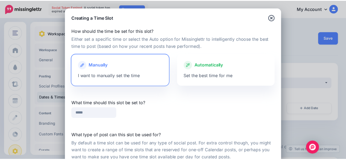
scroll to position [67, 0]
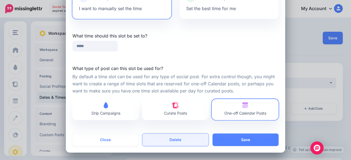
click at [179, 139] on button "Delete" at bounding box center [175, 140] width 66 height 13
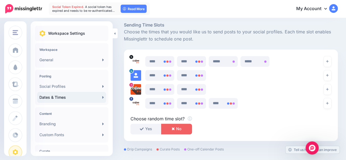
scroll to position [341, 0]
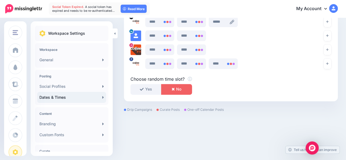
click at [233, 20] on icon at bounding box center [232, 22] width 4 height 4
type input "*****"
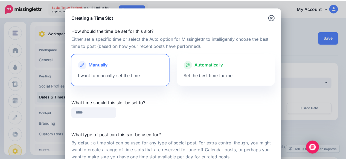
scroll to position [67, 0]
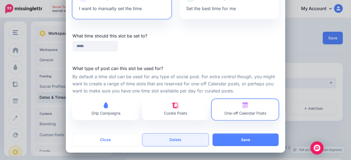
click at [173, 144] on button "Delete" at bounding box center [175, 140] width 66 height 13
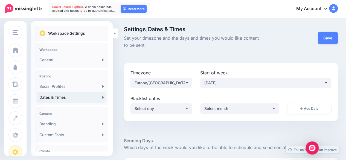
scroll to position [341, 0]
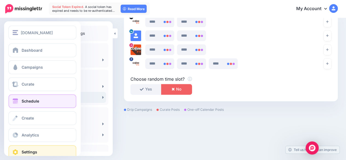
click at [36, 98] on link "Schedule" at bounding box center [42, 101] width 68 height 14
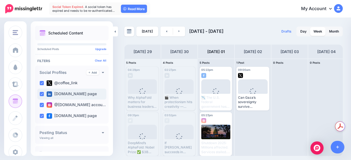
click at [43, 94] on ins at bounding box center [41, 94] width 4 height 4
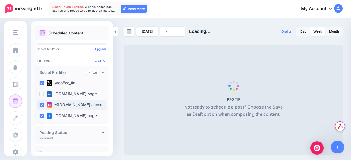
click at [43, 105] on ins at bounding box center [41, 105] width 4 height 4
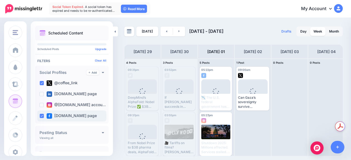
click at [42, 117] on ins at bounding box center [41, 116] width 4 height 4
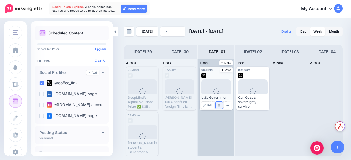
click at [221, 106] on link "Manage Dates" at bounding box center [218, 105] width 7 height 7
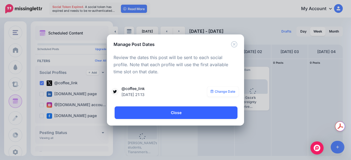
click at [193, 111] on link "Close" at bounding box center [175, 113] width 123 height 13
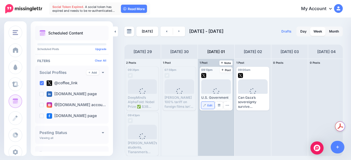
click at [205, 104] on img at bounding box center [204, 105] width 3 height 3
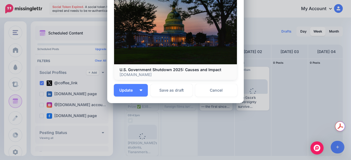
scroll to position [110, 0]
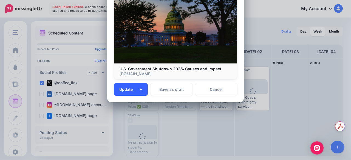
click at [139, 92] on button "Update" at bounding box center [131, 89] width 34 height 13
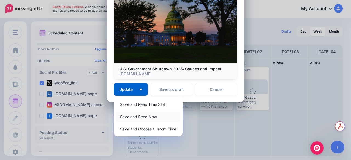
click at [144, 117] on link "Save and Send Now" at bounding box center [148, 116] width 64 height 11
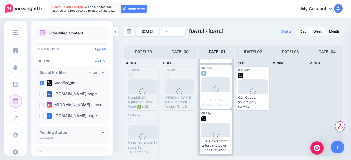
scroll to position [185, 0]
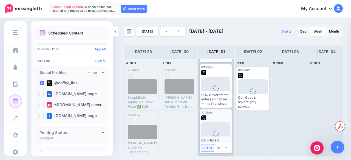
click at [210, 149] on span "Edit" at bounding box center [209, 148] width 5 height 3
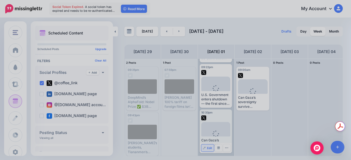
scroll to position [0, 0]
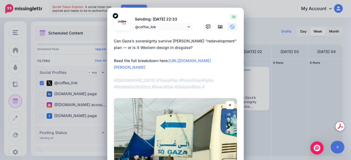
click at [152, 57] on textarea "**********" at bounding box center [177, 64] width 126 height 53
click at [278, 67] on div "Edit Post Loading Sending: [DATE] 22:33 @coffee_link" at bounding box center [175, 80] width 351 height 160
click at [252, 78] on div "Edit Post Loading Sending: [DATE] 22:33 @coffee_link" at bounding box center [175, 80] width 351 height 160
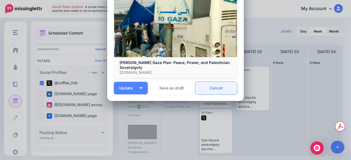
click at [204, 89] on link "Cancel" at bounding box center [216, 88] width 42 height 13
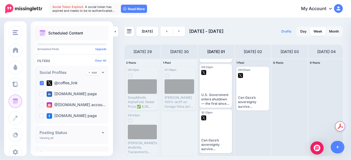
scroll to position [0, 0]
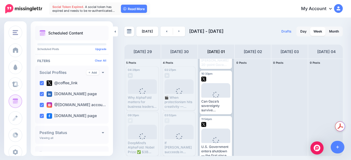
scroll to position [185, 0]
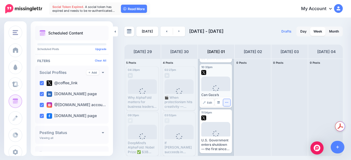
click at [226, 102] on icon "button" at bounding box center [227, 103] width 4 height 4
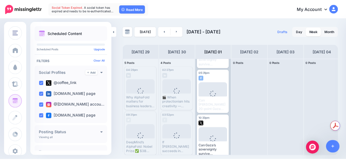
scroll to position [185, 0]
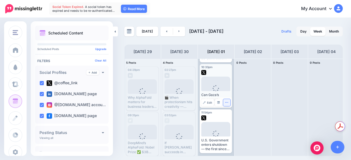
click at [226, 102] on icon "button" at bounding box center [227, 103] width 4 height 4
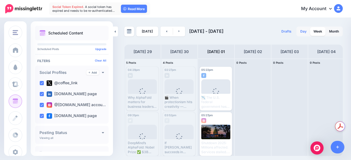
click at [304, 33] on link "Day" at bounding box center [303, 31] width 13 height 9
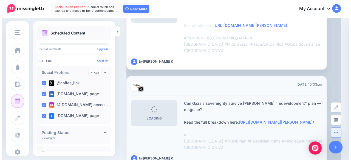
scroll to position [0, 0]
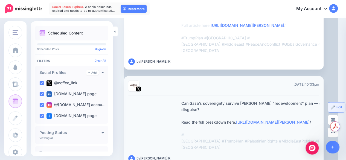
click at [335, 102] on link "Edit" at bounding box center [336, 107] width 17 height 10
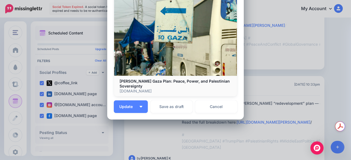
scroll to position [133, 0]
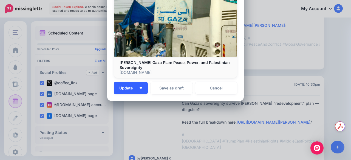
click at [140, 86] on button "Update" at bounding box center [131, 88] width 34 height 13
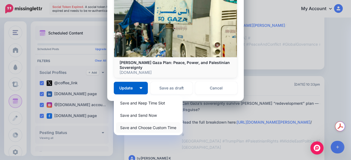
click at [146, 130] on link "Save and Choose Custom Time" at bounding box center [148, 127] width 64 height 11
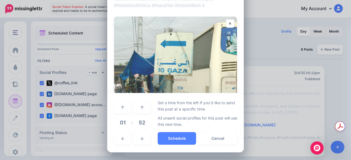
scroll to position [81, 0]
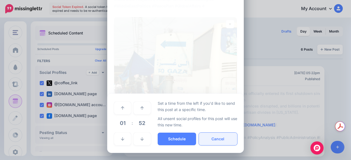
click at [205, 136] on button "Cancel" at bounding box center [218, 139] width 38 height 13
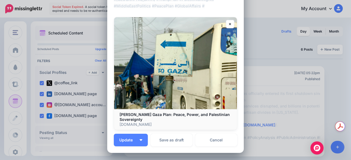
scroll to position [0, 0]
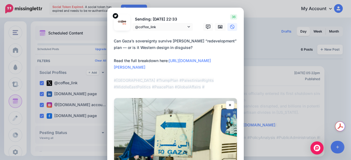
click at [167, 18] on p "Sending: 1st Oct 22:33" at bounding box center [162, 19] width 60 height 6
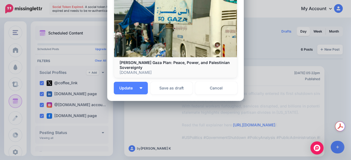
click at [256, 94] on div "Edit Post Loading Sending: 1st Oct 22:33 @coffee_link" at bounding box center [175, 80] width 351 height 160
click at [220, 85] on link "Cancel" at bounding box center [216, 88] width 42 height 13
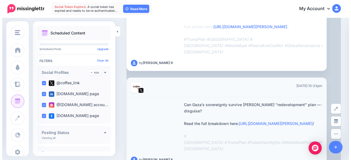
scroll to position [397, 0]
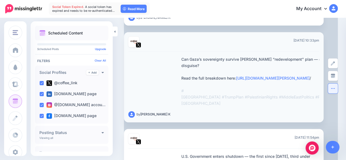
click at [332, 86] on icon "button" at bounding box center [333, 88] width 4 height 4
click at [335, 113] on img at bounding box center [334, 114] width 3 height 3
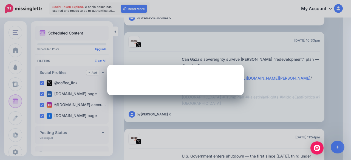
scroll to position [0, 0]
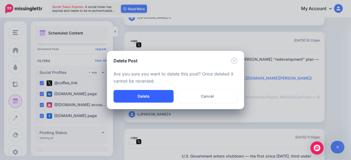
click at [160, 91] on button "Delete" at bounding box center [143, 96] width 60 height 13
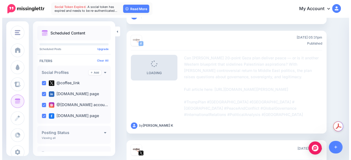
scroll to position [392, 0]
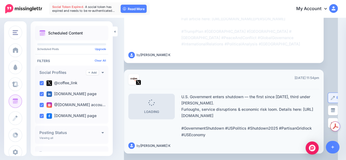
click at [330, 95] on link "Edit" at bounding box center [336, 98] width 17 height 10
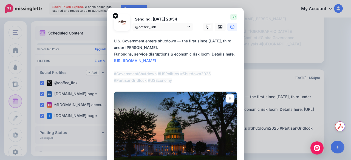
click at [165, 48] on textarea "**********" at bounding box center [177, 61] width 126 height 46
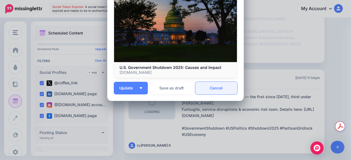
click at [209, 87] on link "Cancel" at bounding box center [216, 88] width 42 height 13
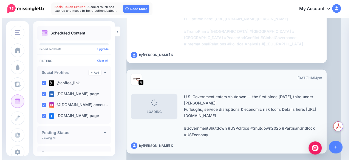
scroll to position [0, 0]
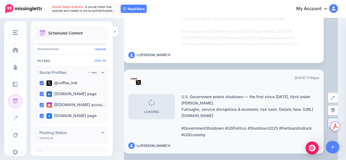
click at [329, 122] on button "button" at bounding box center [333, 123] width 10 height 10
click at [345, 150] on link "Delete Post" at bounding box center [349, 149] width 41 height 11
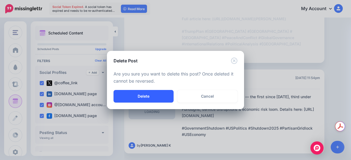
click at [161, 97] on button "Delete" at bounding box center [143, 96] width 60 height 13
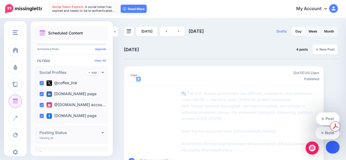
click at [331, 145] on link at bounding box center [333, 147] width 14 height 13
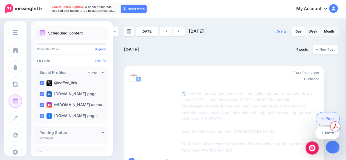
click at [326, 122] on link "Post" at bounding box center [328, 119] width 24 height 13
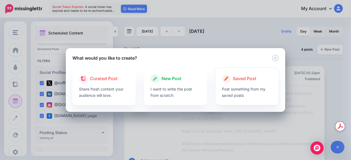
click at [222, 96] on p "Post something from my saved posts" at bounding box center [247, 92] width 50 height 13
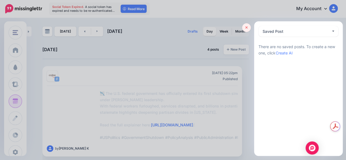
click at [249, 29] on link at bounding box center [246, 27] width 9 height 9
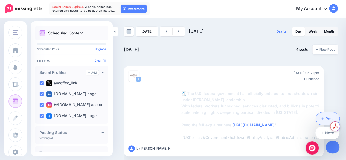
click at [326, 123] on link "Post" at bounding box center [328, 119] width 24 height 13
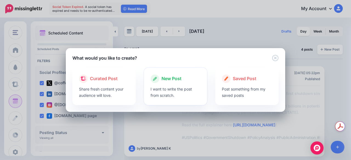
click at [170, 87] on p "I want to write the post from scratch." at bounding box center [175, 92] width 50 height 13
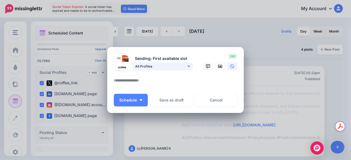
click at [146, 65] on span "All Profiles" at bounding box center [160, 67] width 51 height 6
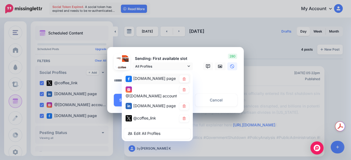
click at [174, 78] on div "[DOMAIN_NAME] page" at bounding box center [150, 78] width 51 height 7
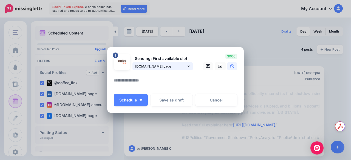
click at [185, 64] on link "[DOMAIN_NAME] page" at bounding box center [162, 66] width 60 height 8
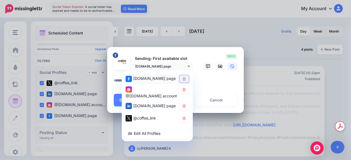
click at [183, 81] on link at bounding box center [184, 78] width 10 height 7
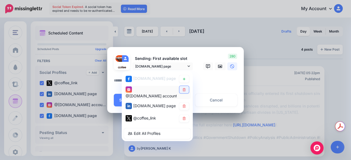
click at [182, 91] on icon at bounding box center [183, 89] width 3 height 3
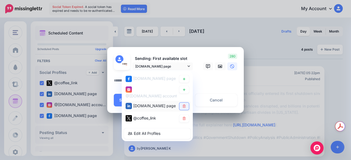
click at [182, 107] on icon at bounding box center [184, 106] width 4 height 3
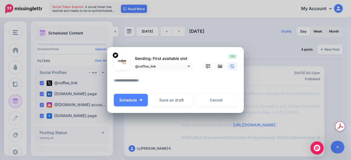
click at [185, 73] on div at bounding box center [175, 73] width 123 height 7
click at [187, 79] on textarea at bounding box center [177, 82] width 126 height 11
paste textarea "**********"
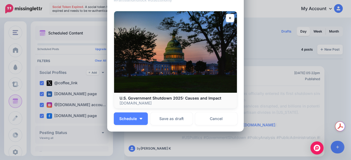
scroll to position [111, 0]
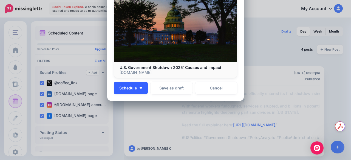
type textarea "**********"
click at [142, 85] on button "Schedule" at bounding box center [131, 88] width 34 height 13
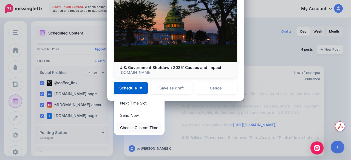
click at [148, 127] on link "Choose Custom Time" at bounding box center [139, 127] width 46 height 11
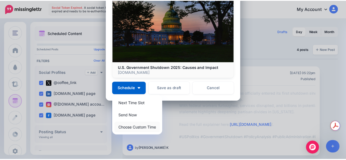
scroll to position [59, 0]
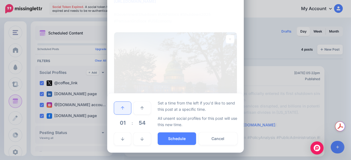
click at [124, 111] on link at bounding box center [122, 108] width 17 height 13
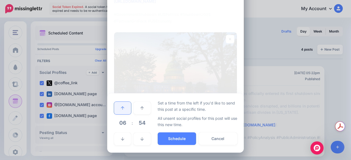
click at [124, 111] on link at bounding box center [122, 108] width 17 height 13
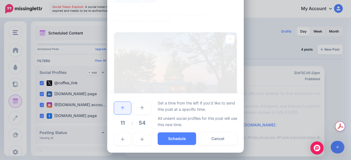
click at [124, 111] on link at bounding box center [122, 108] width 17 height 13
click at [121, 107] on icon at bounding box center [122, 108] width 3 height 4
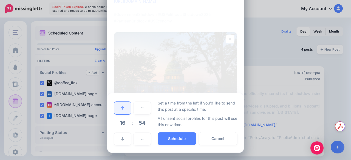
click at [121, 107] on icon at bounding box center [122, 108] width 3 height 4
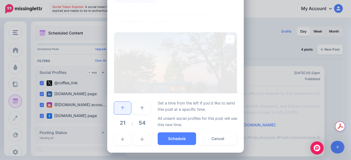
click at [121, 107] on icon at bounding box center [122, 108] width 3 height 4
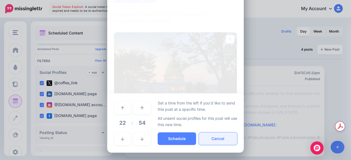
click at [219, 138] on button "Cancel" at bounding box center [218, 139] width 38 height 13
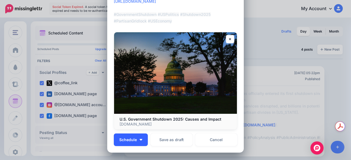
click at [137, 140] on button "Schedule" at bounding box center [131, 140] width 34 height 13
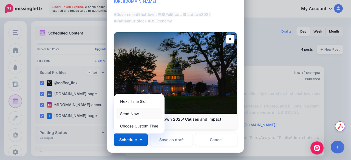
click at [131, 114] on link "Send Now" at bounding box center [139, 113] width 46 height 11
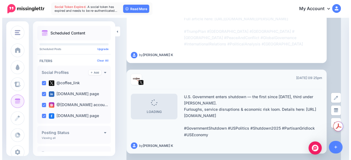
scroll to position [0, 0]
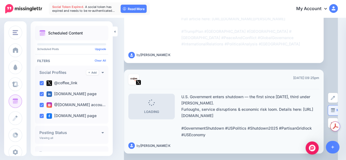
click at [331, 110] on img at bounding box center [333, 110] width 4 height 4
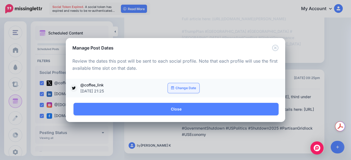
click at [186, 89] on link "Change Date" at bounding box center [183, 88] width 31 height 10
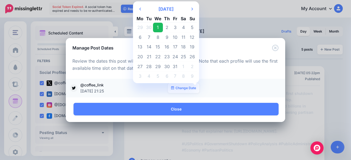
click at [157, 29] on td "1" at bounding box center [158, 28] width 10 height 10
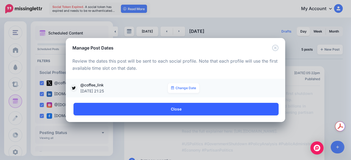
click at [174, 108] on link "Close" at bounding box center [175, 109] width 205 height 13
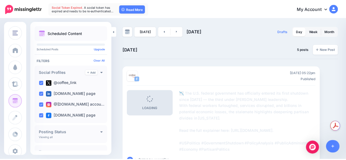
scroll to position [391, 0]
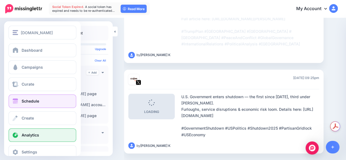
click at [35, 138] on link "Analytics" at bounding box center [42, 135] width 68 height 14
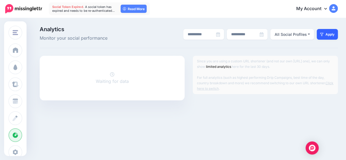
click at [334, 30] on button "Apply" at bounding box center [327, 34] width 21 height 11
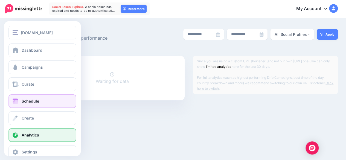
click at [39, 103] on link "Schedule" at bounding box center [42, 101] width 68 height 14
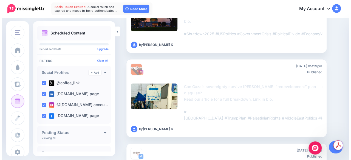
scroll to position [321, 0]
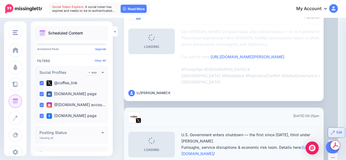
click at [333, 128] on link "Edit" at bounding box center [336, 133] width 17 height 10
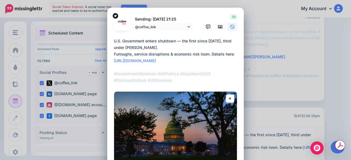
scroll to position [111, 0]
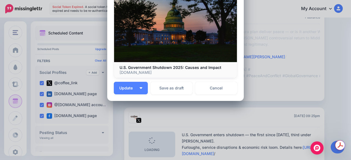
click at [288, 64] on div "Edit Post Loading Sending: 1st Oct 21:25 @coffee_link" at bounding box center [175, 80] width 351 height 160
click at [223, 87] on link "Cancel" at bounding box center [216, 88] width 42 height 13
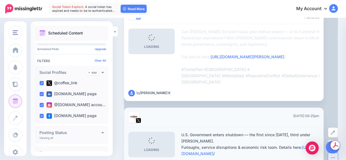
click at [338, 153] on button "button" at bounding box center [333, 158] width 10 height 10
click at [337, 140] on link "Delete Post" at bounding box center [349, 145] width 41 height 11
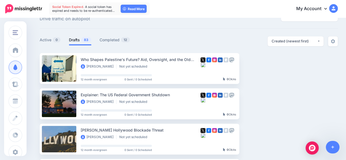
scroll to position [20, 0]
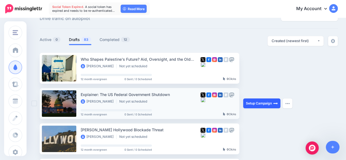
click at [251, 105] on link "Setup Campaign" at bounding box center [261, 104] width 37 height 10
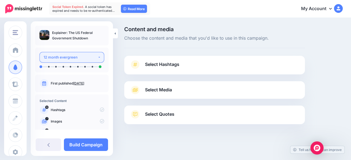
click at [85, 57] on div "12 month evergreen" at bounding box center [71, 57] width 54 height 6
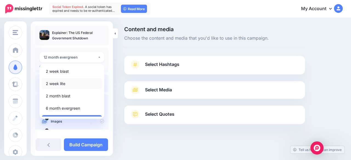
click at [60, 82] on span "2 week lite" at bounding box center [55, 84] width 19 height 7
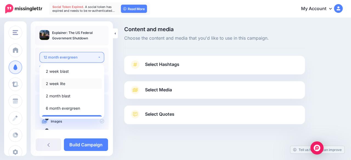
select select "******"
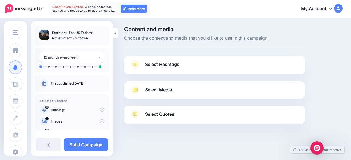
click at [84, 84] on link "[DATE]" at bounding box center [78, 83] width 11 height 4
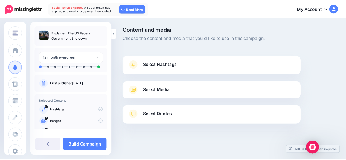
scroll to position [43, 0]
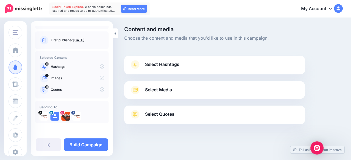
click at [171, 62] on span "Select Hashtags" at bounding box center [162, 64] width 34 height 7
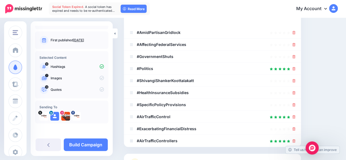
scroll to position [97, 0]
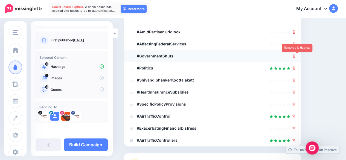
click at [296, 55] on icon at bounding box center [294, 55] width 3 height 3
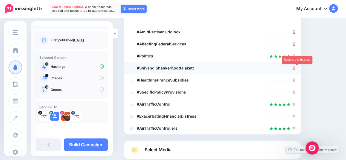
click at [296, 68] on icon at bounding box center [294, 68] width 3 height 3
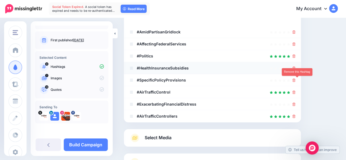
click at [296, 79] on icon at bounding box center [294, 80] width 3 height 3
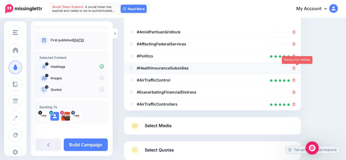
click at [296, 67] on icon at bounding box center [294, 68] width 3 height 3
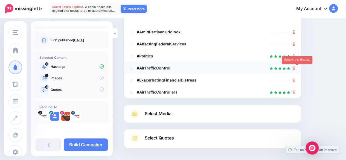
click at [296, 68] on icon at bounding box center [294, 68] width 3 height 3
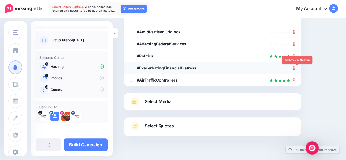
click at [296, 69] on icon at bounding box center [294, 68] width 3 height 3
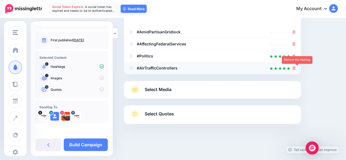
click at [296, 69] on icon at bounding box center [294, 68] width 3 height 3
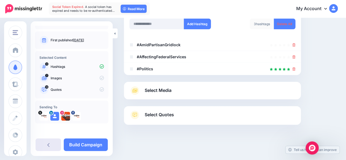
click at [57, 149] on link at bounding box center [48, 145] width 25 height 13
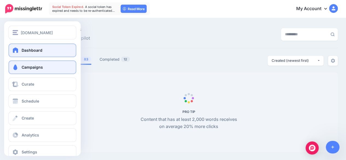
click at [29, 54] on link "Dashboard" at bounding box center [42, 51] width 68 height 14
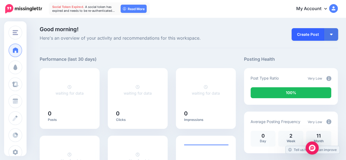
click at [305, 33] on link "Create Post" at bounding box center [308, 34] width 33 height 13
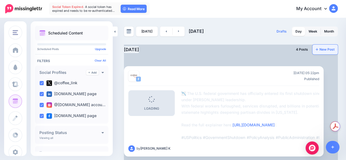
click at [324, 51] on link "New Post" at bounding box center [325, 50] width 25 height 10
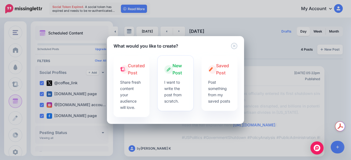
click at [170, 76] on div "New Post" at bounding box center [175, 69] width 23 height 14
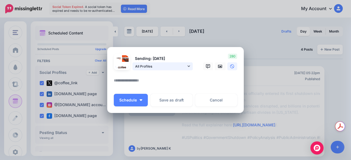
click at [145, 64] on span "All Profiles" at bounding box center [160, 67] width 51 height 6
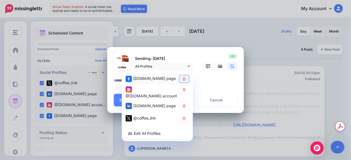
click at [183, 78] on icon at bounding box center [184, 78] width 4 height 3
click at [182, 89] on icon at bounding box center [184, 89] width 4 height 3
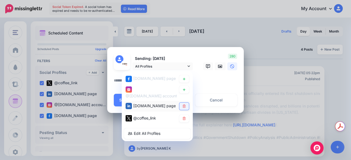
click at [183, 107] on icon at bounding box center [183, 106] width 3 height 3
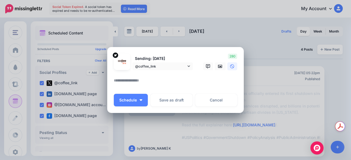
click at [184, 83] on textarea at bounding box center [177, 82] width 126 height 11
paste textarea "**********"
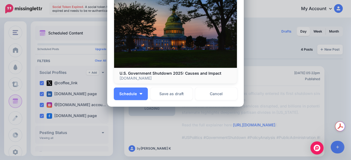
scroll to position [108, 0]
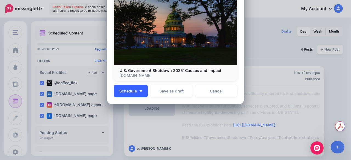
type textarea "**********"
click at [137, 92] on button "Schedule" at bounding box center [131, 91] width 34 height 13
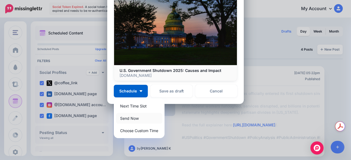
click at [127, 118] on link "Send Now" at bounding box center [139, 118] width 46 height 11
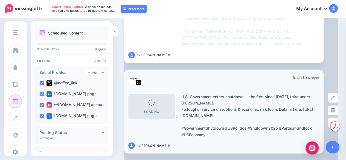
scroll to position [0, 0]
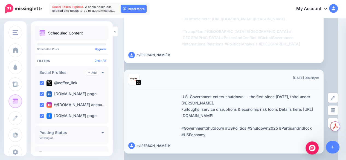
click at [176, 84] on ul at bounding box center [223, 79] width 191 height 11
click at [194, 101] on div "U.S. Government enters shutdown — the first since 2019, third under Trump. Furl…" at bounding box center [251, 116] width 138 height 44
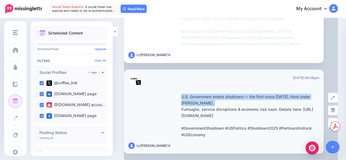
click at [194, 101] on div "U.S. Government enters shutdown — the first since 2019, third under Trump. Furl…" at bounding box center [251, 116] width 138 height 44
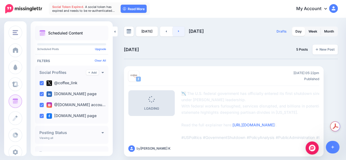
click at [182, 32] on link at bounding box center [179, 32] width 12 height 10
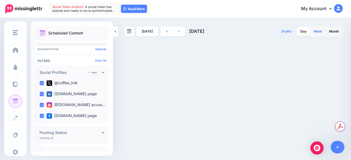
click at [314, 29] on link "Week" at bounding box center [317, 31] width 15 height 9
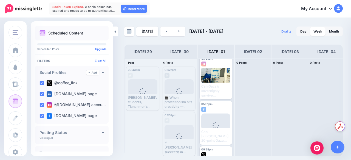
scroll to position [139, 0]
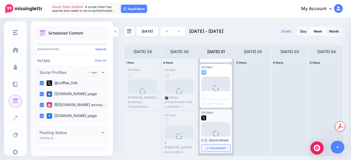
click at [211, 148] on span "Reschedule" at bounding box center [218, 148] width 16 height 3
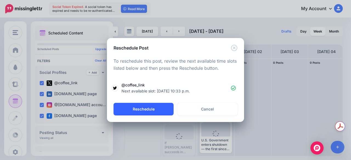
click at [157, 106] on button "Reschedule" at bounding box center [143, 109] width 60 height 13
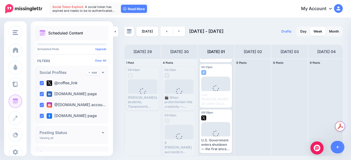
scroll to position [0, 0]
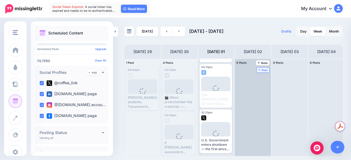
click at [261, 69] on span "Post" at bounding box center [263, 70] width 10 height 3
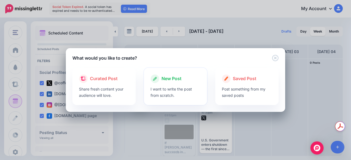
click at [177, 87] on p "I want to write the post from scratch." at bounding box center [175, 92] width 50 height 13
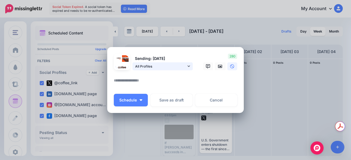
click at [148, 70] on link "All Profiles" at bounding box center [162, 66] width 60 height 8
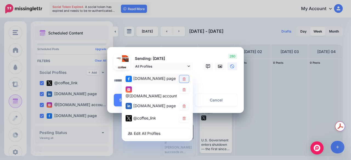
click at [182, 78] on icon at bounding box center [183, 78] width 3 height 3
click at [182, 88] on icon at bounding box center [184, 89] width 4 height 3
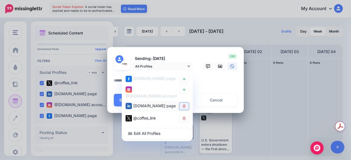
click at [182, 105] on icon at bounding box center [184, 106] width 4 height 3
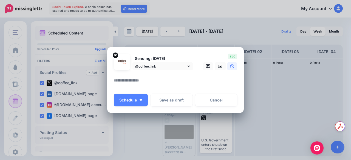
click at [198, 87] on textarea at bounding box center [177, 82] width 126 height 11
paste textarea "**********"
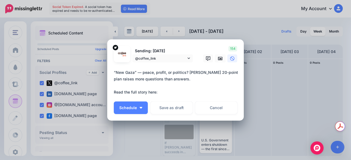
paste textarea "**********"
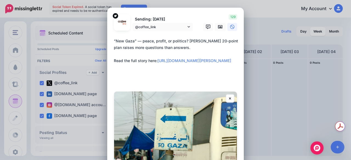
paste textarea "**********"
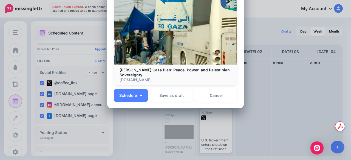
scroll to position [133, 0]
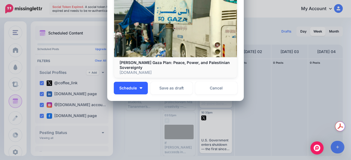
type textarea "**********"
click at [136, 87] on button "Schedule" at bounding box center [131, 88] width 34 height 13
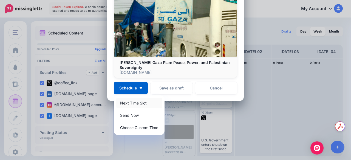
click at [137, 103] on link "Next Time Slot" at bounding box center [139, 103] width 46 height 11
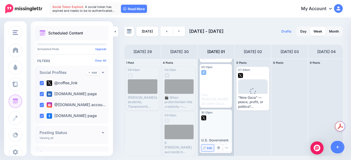
click at [207, 148] on span "Edit" at bounding box center [209, 148] width 5 height 3
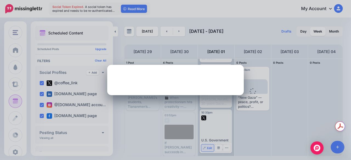
scroll to position [0, 0]
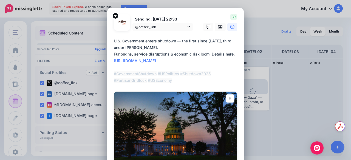
click at [176, 52] on textarea "**********" at bounding box center [177, 61] width 126 height 46
click at [197, 82] on textarea "**********" at bounding box center [177, 61] width 126 height 46
click at [288, 64] on div "Edit Post Loading Sending: 1st Oct 22:33 @coffee_link" at bounding box center [175, 80] width 351 height 160
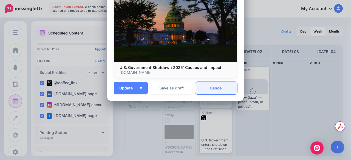
click at [210, 91] on link "Cancel" at bounding box center [216, 88] width 42 height 13
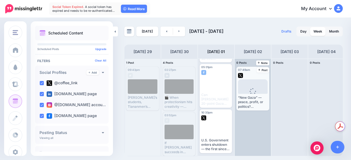
scroll to position [0, 0]
click at [265, 69] on span "Post" at bounding box center [263, 70] width 10 height 3
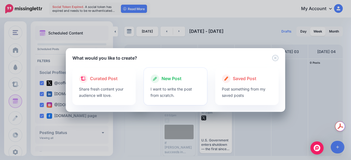
click at [183, 87] on p "I want to write the post from scratch." at bounding box center [175, 92] width 50 height 13
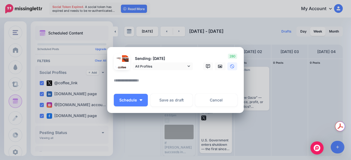
click at [155, 78] on textarea at bounding box center [177, 82] width 126 height 11
paste textarea "**********"
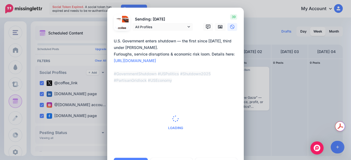
click at [179, 47] on textarea "**********" at bounding box center [177, 61] width 126 height 46
click at [176, 29] on span "All Profiles" at bounding box center [160, 27] width 51 height 6
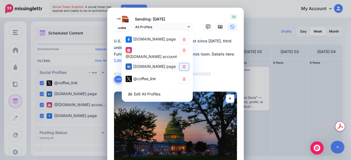
click at [183, 66] on icon at bounding box center [183, 66] width 3 height 3
click at [183, 51] on icon at bounding box center [184, 49] width 4 height 3
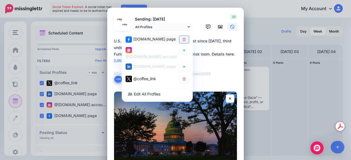
click at [183, 41] on icon at bounding box center [184, 39] width 4 height 3
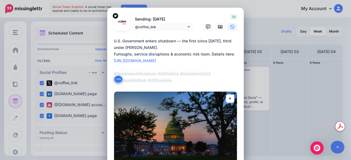
drag, startPoint x: 231, startPoint y: 54, endPoint x: 209, endPoint y: 56, distance: 22.2
click at [209, 56] on textarea "**********" at bounding box center [177, 61] width 126 height 46
click at [111, 54] on div "Loading Sending: 2nd Oct @coffee_link coffee.link page" at bounding box center [175, 110] width 136 height 205
click at [114, 54] on textarea "**********" at bounding box center [177, 61] width 126 height 46
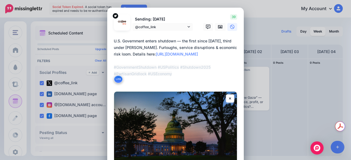
click at [224, 47] on textarea "**********" at bounding box center [177, 61] width 126 height 46
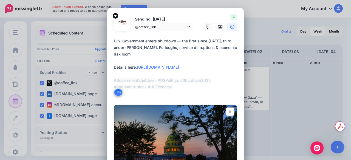
drag, startPoint x: 133, startPoint y: 61, endPoint x: 112, endPoint y: 62, distance: 21.2
click at [114, 62] on textarea "**********" at bounding box center [177, 67] width 126 height 59
click at [173, 49] on textarea "**********" at bounding box center [177, 67] width 126 height 59
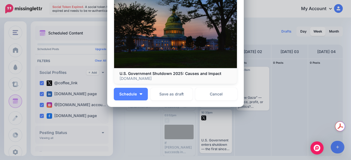
scroll to position [124, 0]
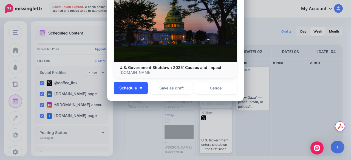
type textarea "**********"
click at [141, 88] on button "Schedule" at bounding box center [131, 88] width 34 height 13
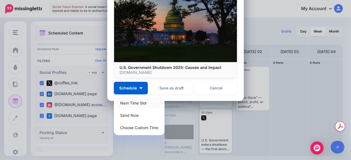
click at [131, 104] on link "Next Time Slot" at bounding box center [139, 103] width 46 height 11
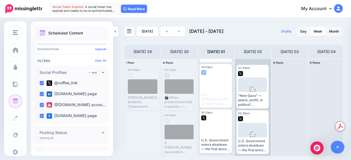
scroll to position [3, 0]
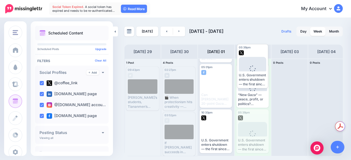
drag, startPoint x: 254, startPoint y: 124, endPoint x: 255, endPoint y: 58, distance: 65.2
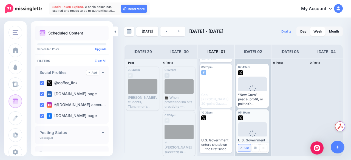
click at [245, 148] on span "Edit" at bounding box center [245, 148] width 5 height 3
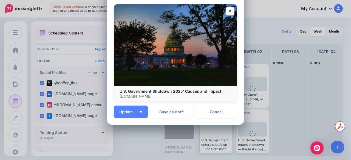
scroll to position [124, 0]
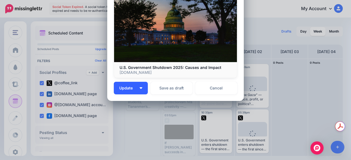
click at [134, 90] on button "Update" at bounding box center [131, 88] width 34 height 13
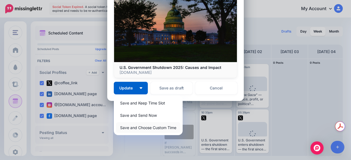
click at [168, 127] on link "Save and Choose Custom Time" at bounding box center [148, 127] width 64 height 11
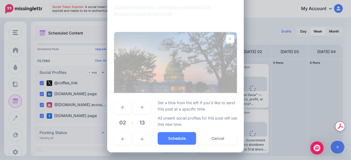
scroll to position [73, 0]
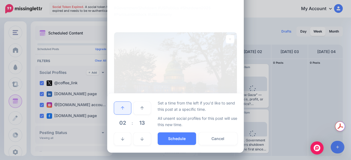
click at [122, 111] on link at bounding box center [122, 108] width 17 height 13
click at [121, 106] on icon at bounding box center [122, 108] width 3 height 4
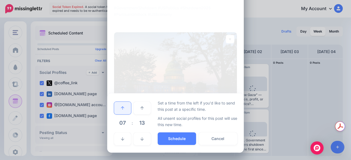
click at [121, 106] on icon at bounding box center [122, 108] width 3 height 4
click at [123, 138] on link at bounding box center [122, 139] width 17 height 13
click at [122, 109] on icon at bounding box center [122, 108] width 3 height 4
click at [140, 109] on icon at bounding box center [141, 108] width 3 height 4
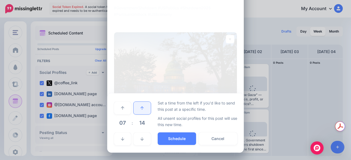
click at [140, 109] on icon at bounding box center [141, 108] width 3 height 4
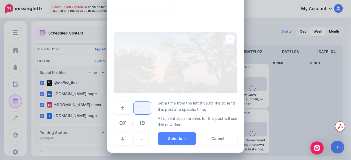
click at [140, 109] on icon at bounding box center [141, 108] width 3 height 4
click at [123, 111] on link at bounding box center [122, 108] width 17 height 13
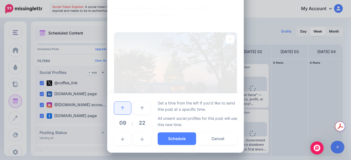
click at [123, 111] on link at bounding box center [122, 108] width 17 height 13
click at [123, 140] on link at bounding box center [122, 139] width 17 height 13
click at [143, 139] on link at bounding box center [141, 139] width 17 height 13
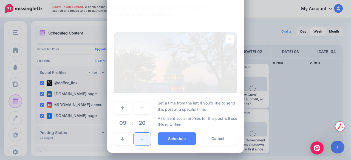
click at [143, 139] on link at bounding box center [141, 139] width 17 height 13
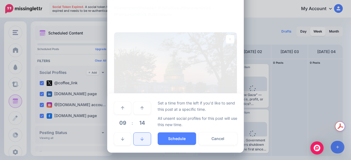
click at [143, 139] on link at bounding box center [141, 139] width 17 height 13
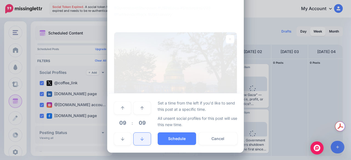
click at [143, 139] on link at bounding box center [141, 139] width 17 height 13
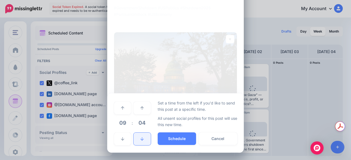
click at [143, 139] on link at bounding box center [141, 139] width 17 height 13
click at [142, 139] on link at bounding box center [141, 139] width 17 height 13
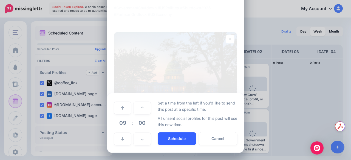
click at [168, 137] on button "Schedule" at bounding box center [176, 139] width 38 height 13
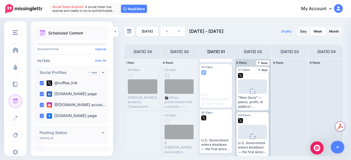
scroll to position [3, 0]
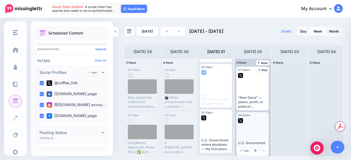
scroll to position [3, 0]
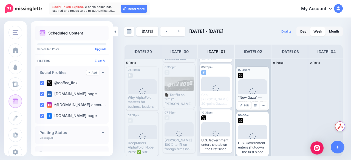
scroll to position [3, 0]
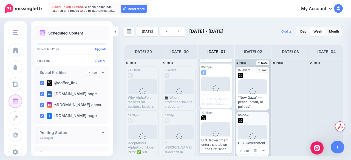
scroll to position [3, 0]
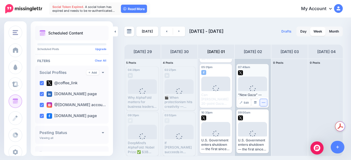
click at [264, 102] on icon "button" at bounding box center [263, 103] width 4 height 4
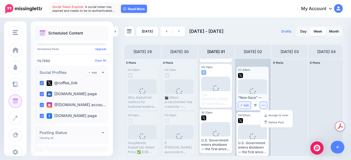
click at [244, 105] on span "Edit" at bounding box center [245, 105] width 5 height 3
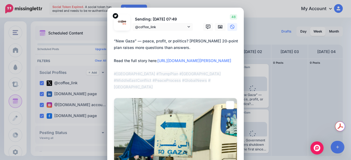
click at [142, 47] on textarea "**********" at bounding box center [177, 64] width 126 height 53
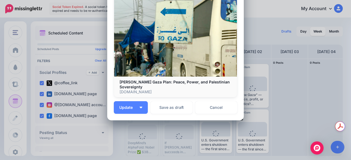
scroll to position [133, 0]
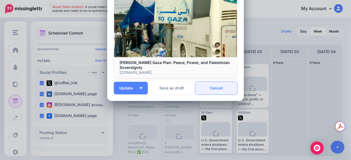
click at [209, 85] on link "Cancel" at bounding box center [216, 88] width 42 height 13
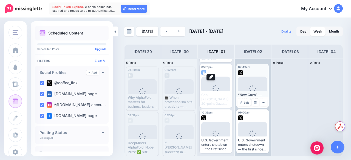
scroll to position [0, 0]
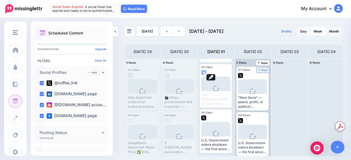
click at [258, 69] on icon at bounding box center [259, 69] width 2 height 3
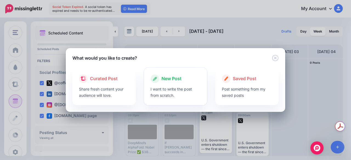
click at [159, 86] on div at bounding box center [175, 84] width 50 height 3
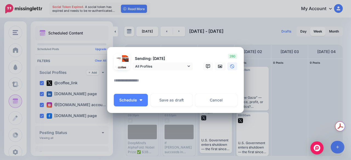
click at [159, 86] on textarea at bounding box center [177, 82] width 126 height 11
click at [156, 68] on span "All Profiles" at bounding box center [160, 67] width 51 height 6
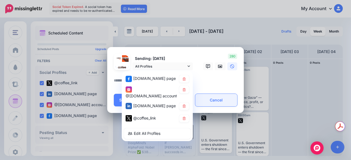
click at [203, 101] on link "Cancel" at bounding box center [216, 100] width 42 height 13
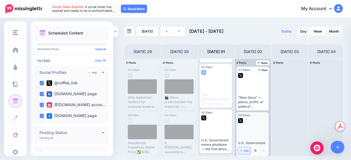
click at [243, 151] on span "Edit" at bounding box center [245, 151] width 5 height 3
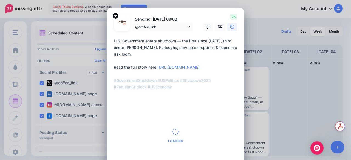
click at [152, 79] on textarea "**********" at bounding box center [177, 67] width 126 height 59
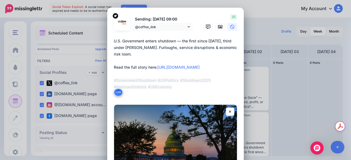
click at [278, 63] on div "Edit Post Loading Sending: [DATE] 09:00 @coffee_link" at bounding box center [175, 80] width 351 height 160
click at [229, 110] on icon at bounding box center [230, 111] width 2 height 3
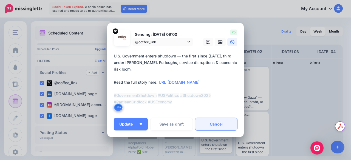
click at [210, 125] on link "Cancel" at bounding box center [216, 124] width 42 height 13
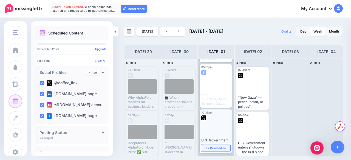
click at [219, 147] on span "Reschedule" at bounding box center [218, 148] width 16 height 3
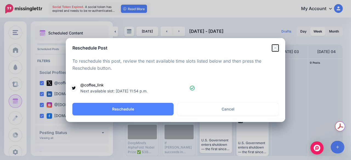
click at [273, 51] on icon "Close" at bounding box center [275, 48] width 7 height 7
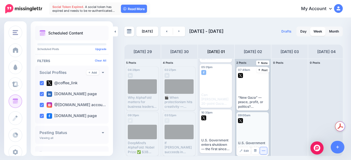
click at [262, 152] on icon "button" at bounding box center [263, 151] width 4 height 4
click at [273, 142] on link "Delete Post" at bounding box center [276, 142] width 28 height 6
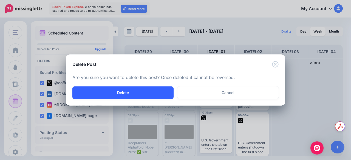
click at [167, 91] on button "Delete" at bounding box center [122, 93] width 101 height 13
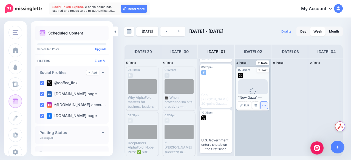
click at [263, 107] on button "button" at bounding box center [263, 105] width 7 height 7
click at [269, 122] on link "Delete Post" at bounding box center [276, 122] width 28 height 6
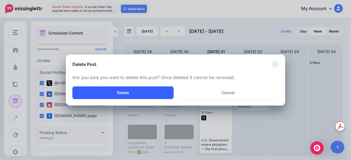
click at [159, 92] on button "Delete" at bounding box center [122, 93] width 101 height 13
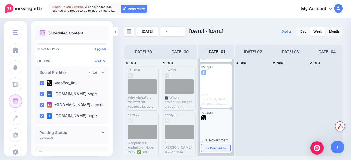
click at [215, 148] on span "Reschedule" at bounding box center [218, 148] width 16 height 3
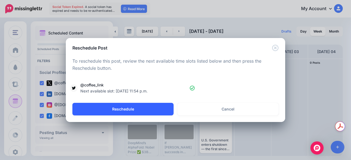
click at [148, 111] on button "Reschedule" at bounding box center [122, 109] width 101 height 13
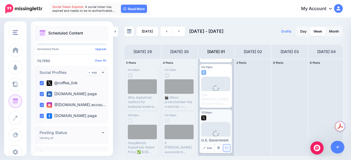
click at [225, 151] on div "Edit Manage Dates Assign to User Delete Post" at bounding box center [215, 148] width 32 height 10
click at [225, 149] on icon "button" at bounding box center [227, 148] width 4 height 4
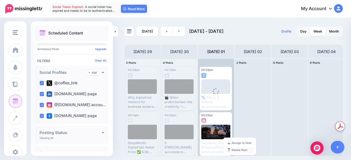
click at [238, 149] on link "Delete Post" at bounding box center [239, 150] width 28 height 6
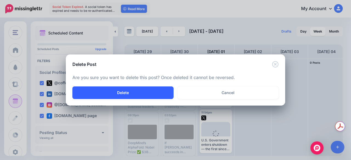
click at [161, 93] on button "Delete" at bounding box center [122, 93] width 101 height 13
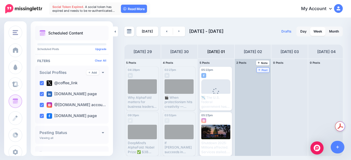
click at [261, 71] on span "Post" at bounding box center [263, 70] width 10 height 3
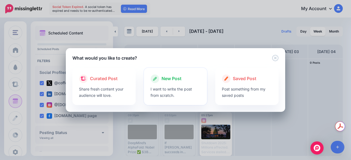
click at [168, 77] on span "New Post" at bounding box center [171, 78] width 20 height 7
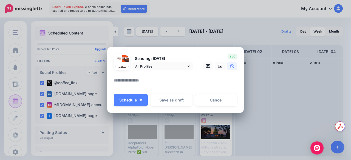
click at [157, 81] on textarea at bounding box center [177, 82] width 126 height 11
paste textarea "**********"
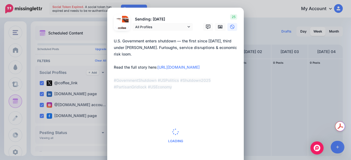
click at [157, 42] on textarea "**********" at bounding box center [177, 67] width 126 height 59
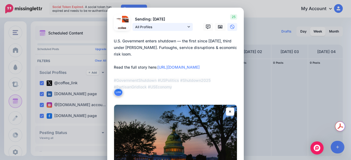
type textarea "**********"
click at [151, 30] on link "All Profiles" at bounding box center [162, 27] width 60 height 8
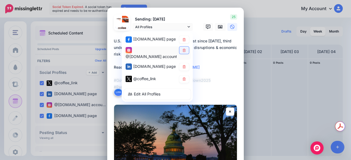
click at [182, 48] on icon at bounding box center [184, 49] width 4 height 3
click at [182, 43] on link at bounding box center [184, 39] width 10 height 7
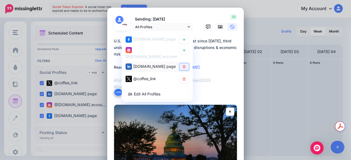
click at [182, 66] on icon at bounding box center [183, 66] width 3 height 3
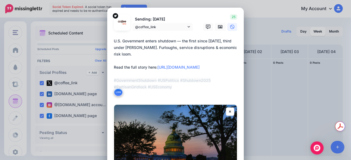
scroll to position [124, 0]
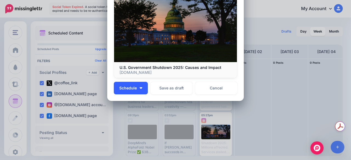
click at [133, 82] on button "Schedule" at bounding box center [131, 88] width 34 height 13
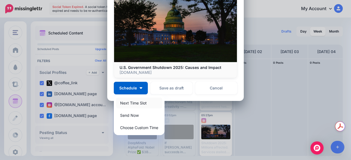
click at [130, 105] on link "Next Time Slot" at bounding box center [139, 103] width 46 height 11
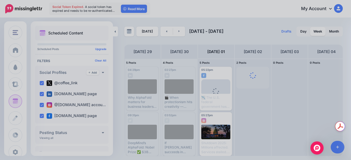
scroll to position [0, 0]
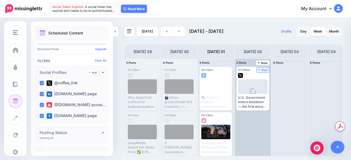
click at [264, 70] on span "Post" at bounding box center [263, 70] width 10 height 3
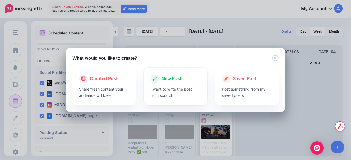
click at [168, 82] on span "New Post" at bounding box center [171, 78] width 20 height 7
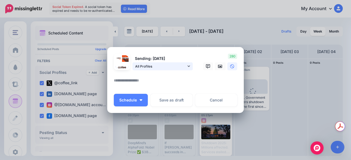
click at [153, 68] on span "All Profiles" at bounding box center [160, 67] width 51 height 6
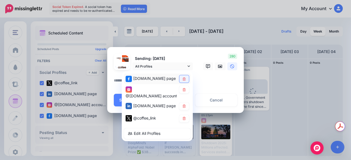
click at [182, 81] on icon at bounding box center [183, 78] width 3 height 3
click at [182, 89] on icon at bounding box center [183, 89] width 3 height 3
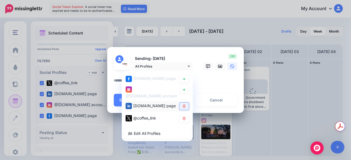
click at [182, 103] on link at bounding box center [184, 106] width 10 height 7
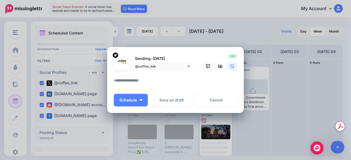
click at [185, 82] on textarea at bounding box center [177, 82] width 126 height 11
paste textarea "**********"
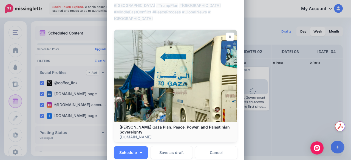
scroll to position [78, 0]
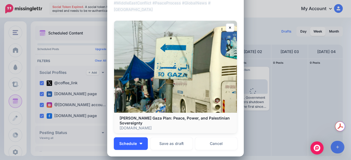
type textarea "**********"
click at [129, 141] on button "Schedule" at bounding box center [131, 143] width 34 height 13
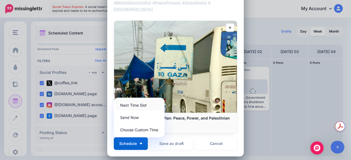
click at [139, 106] on link "Next Time Slot" at bounding box center [139, 105] width 46 height 11
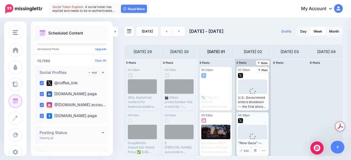
scroll to position [3, 0]
